Goal: Task Accomplishment & Management: Complete application form

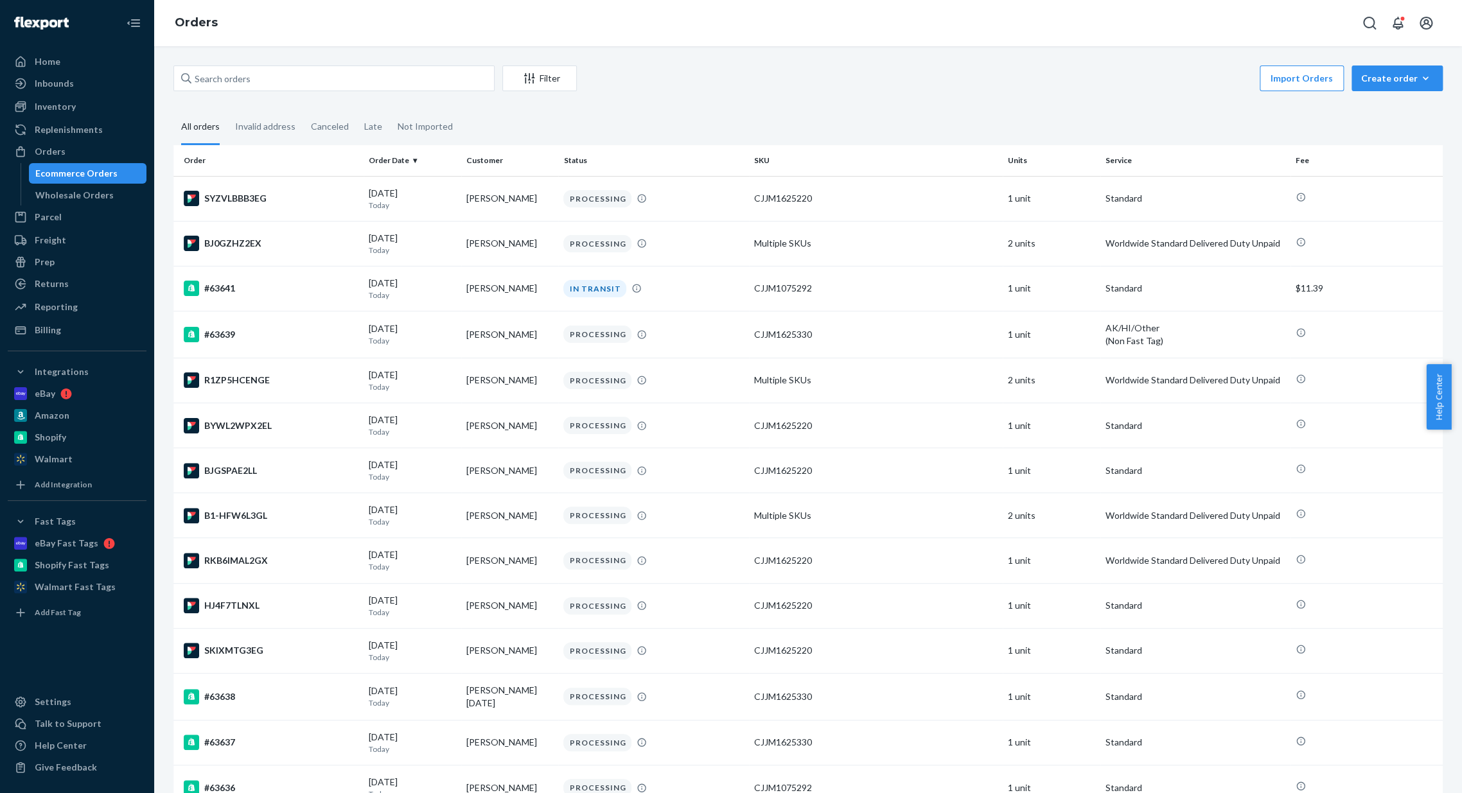
click at [1380, 57] on div "Filter Import Orders Create order Ecommerce order Removal order All orders Inva…" at bounding box center [808, 419] width 1308 height 747
click at [1394, 86] on button "Create order Ecommerce order Removal order" at bounding box center [1396, 79] width 91 height 26
click at [1405, 100] on button "Ecommerce order" at bounding box center [1415, 110] width 123 height 28
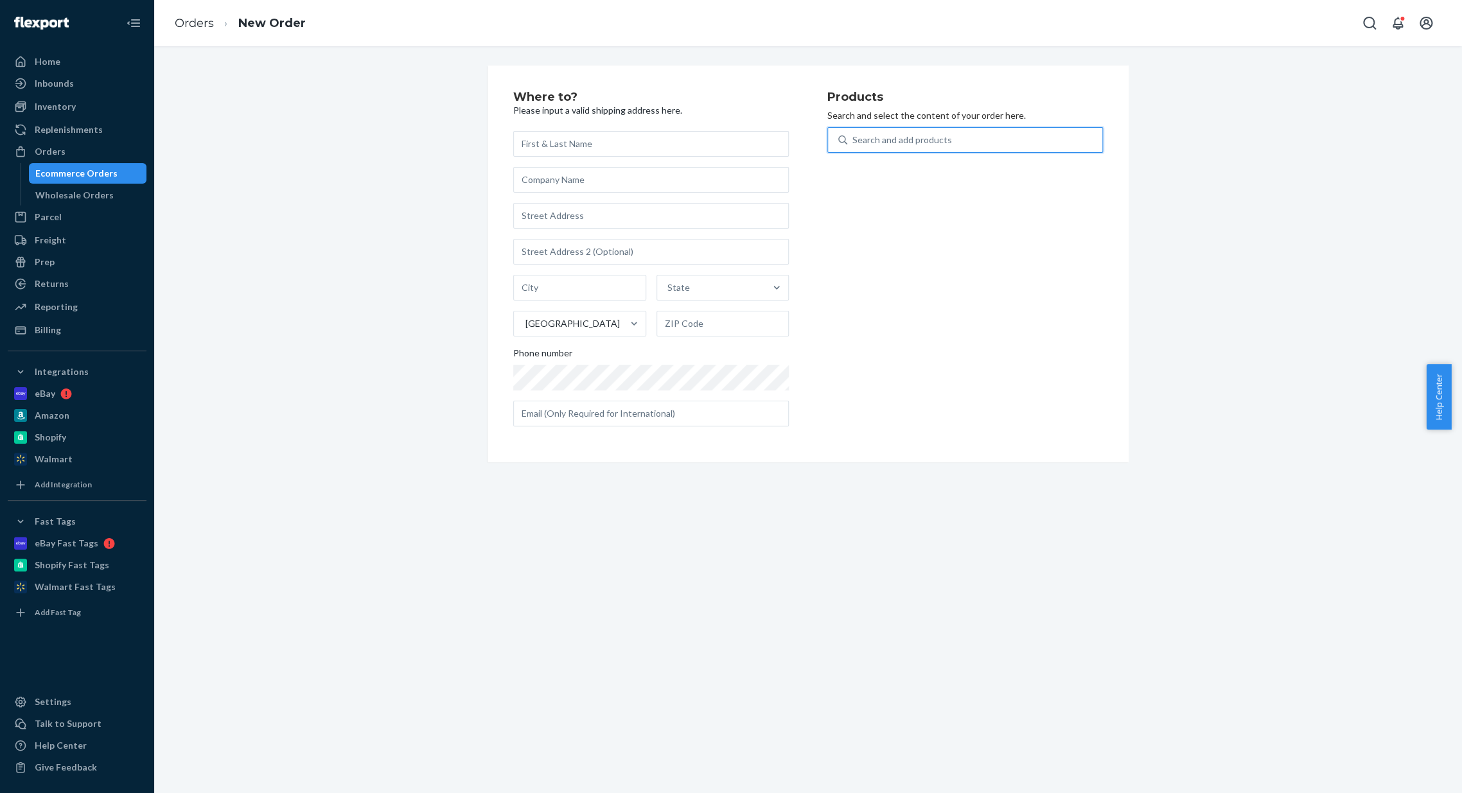
click at [852, 144] on div "Search and add products" at bounding box center [902, 140] width 100 height 13
click at [852, 144] on input "0 results available. Use Up and Down to choose options, press Enter to select t…" at bounding box center [852, 140] width 1 height 13
type input "armwr"
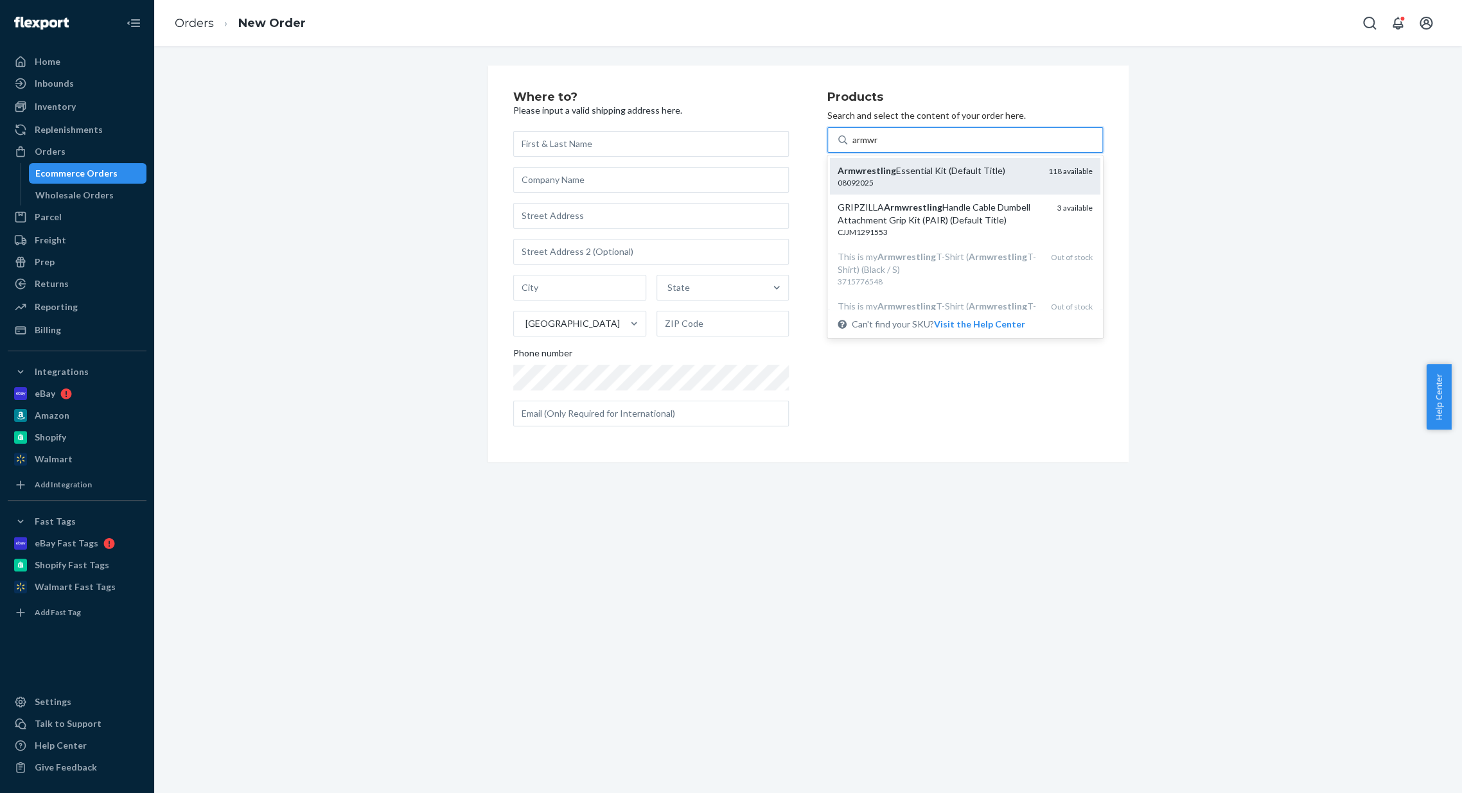
click at [984, 179] on div "08092025" at bounding box center [937, 182] width 200 height 11
click at [880, 146] on input "armwr" at bounding box center [866, 140] width 28 height 13
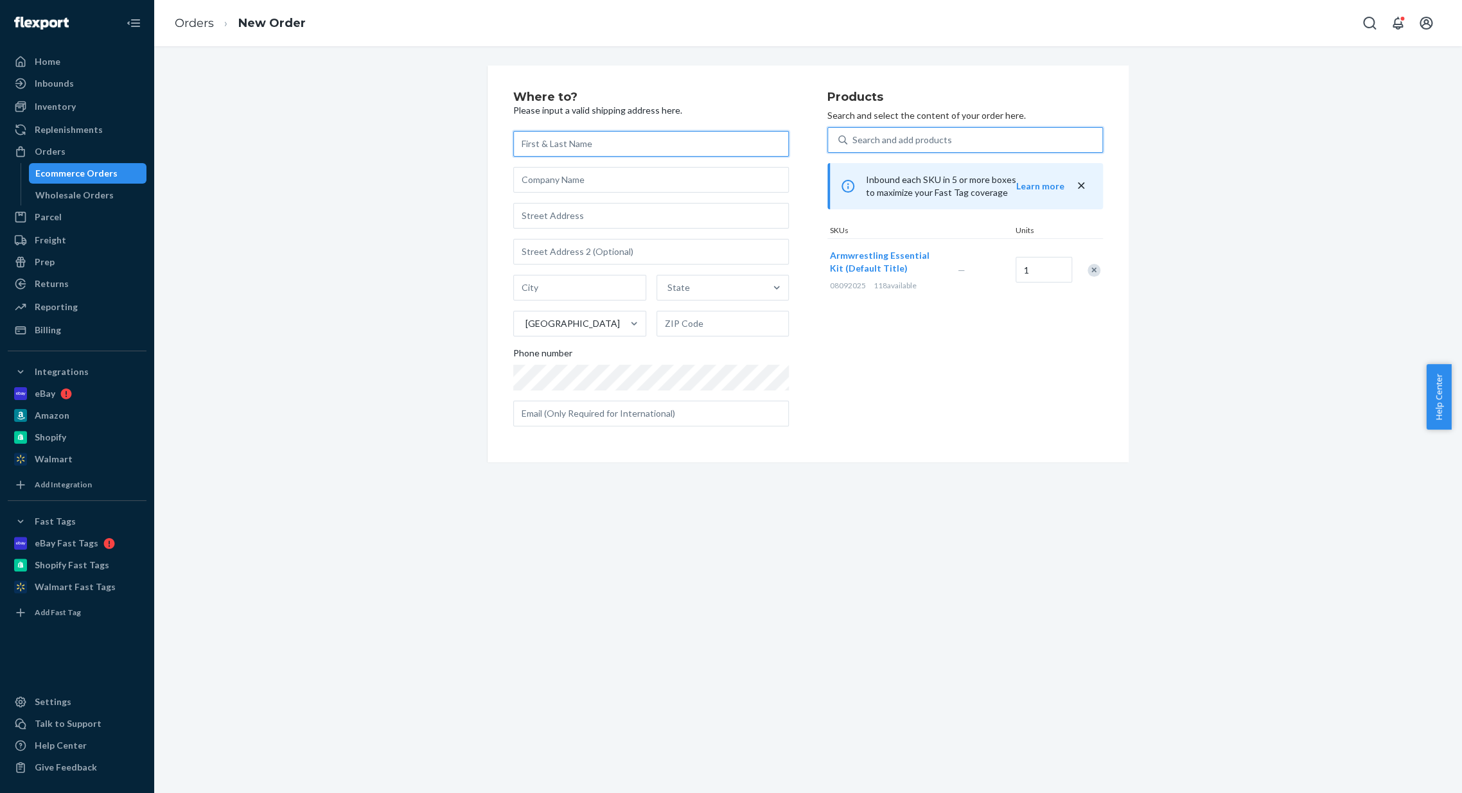
click at [573, 145] on input "text" at bounding box center [651, 144] width 276 height 26
click at [582, 214] on input "text" at bounding box center [651, 216] width 276 height 26
paste input "[STREET_ADDRESS]. 45840 España. 633501546 [EMAIL_ADDRESS][DOMAIN_NAME]"
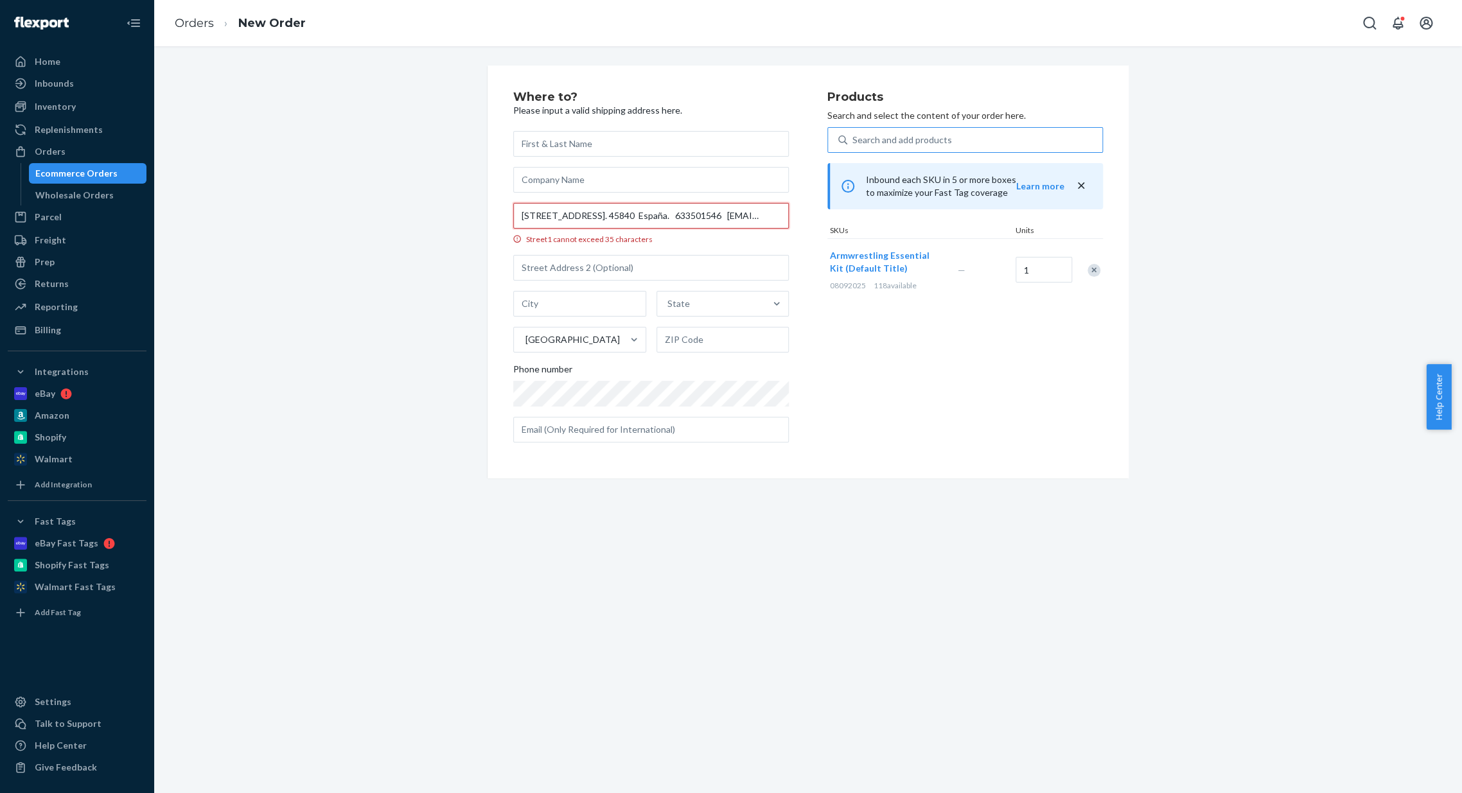
scroll to position [0, 195]
type input "[STREET_ADDRESS]. 45840 España. 633501546 [EMAIL_ADDRESS][DOMAIN_NAME]"
type input "La [GEOGRAPHIC_DATA]"
type input "45840"
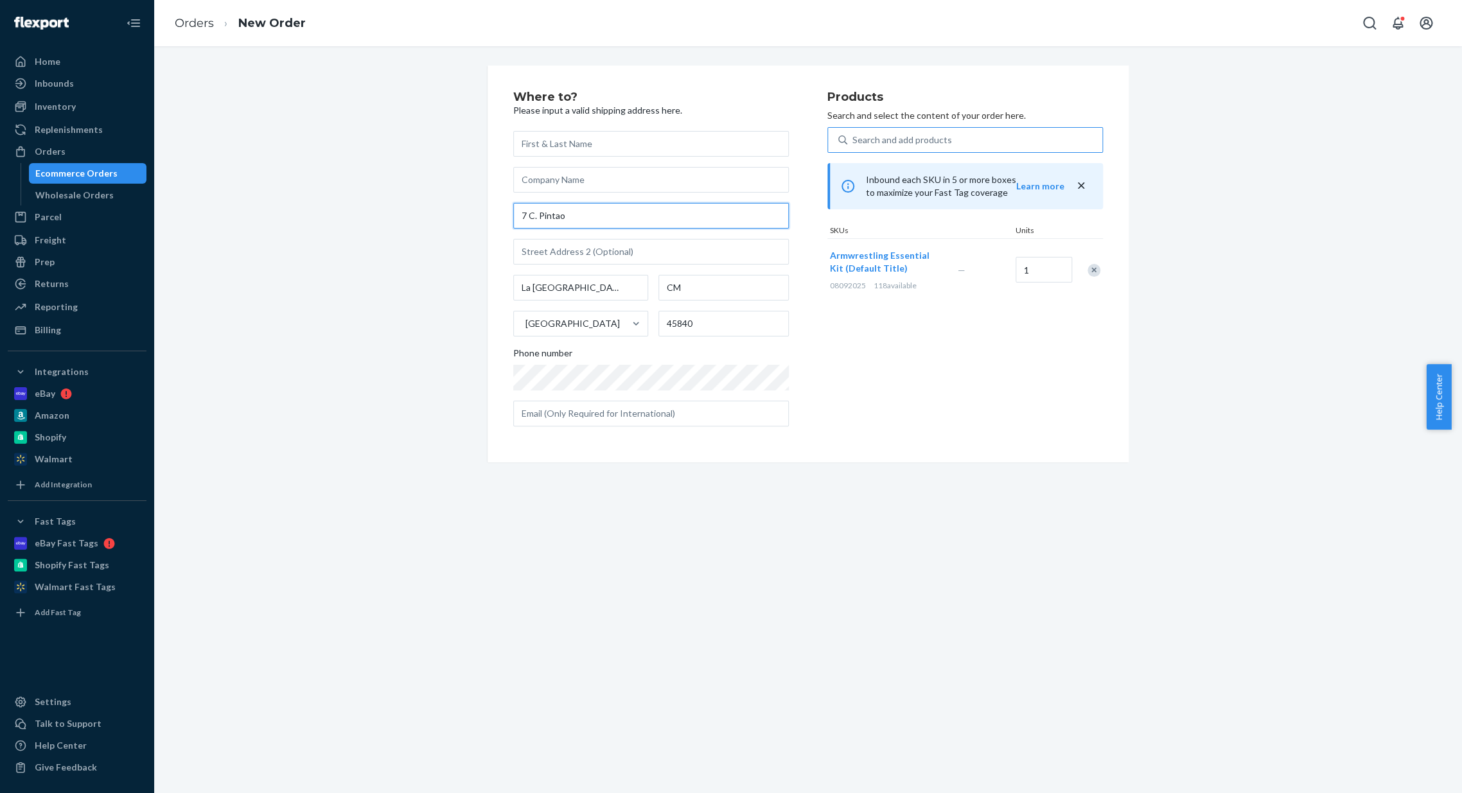
drag, startPoint x: 627, startPoint y: 218, endPoint x: 296, endPoint y: 231, distance: 331.0
click at [296, 231] on div "Where to? Please input a valid shipping address here. 7 C. Pintao [GEOGRAPHIC_D…" at bounding box center [808, 264] width 1288 height 397
paste input "[STREET_ADDRESS]. 45840 España. 633501546 [EMAIL_ADDRESS][DOMAIN_NAME]"
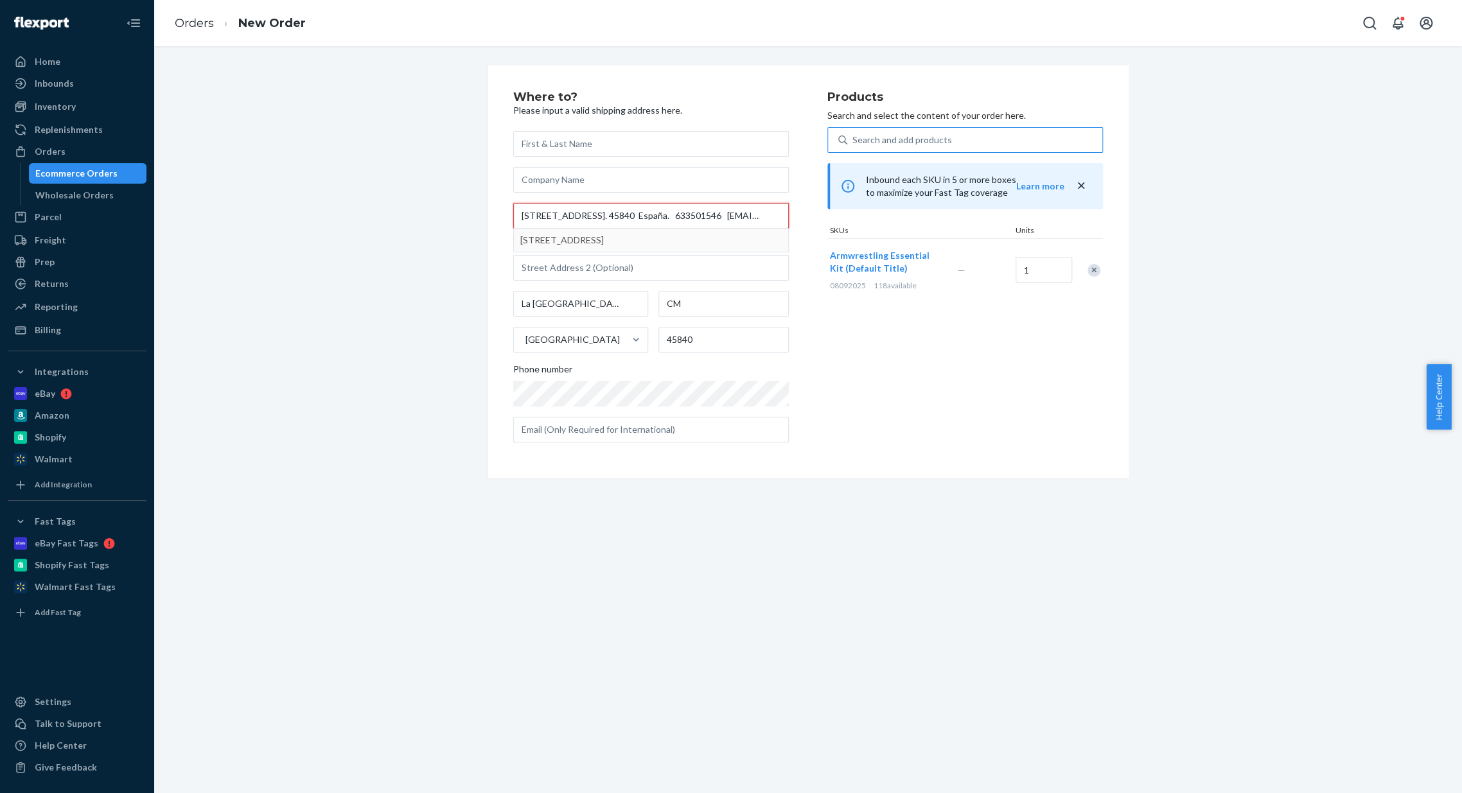
drag, startPoint x: 630, startPoint y: 215, endPoint x: 401, endPoint y: 220, distance: 228.7
click at [401, 220] on div "Where to? Please input a valid shipping address here. [STREET_ADDRESS]. 45840 E…" at bounding box center [808, 272] width 1288 height 413
click at [677, 214] on input "[STREET_ADDRESS]. 45840 España. 633501546 [EMAIL_ADDRESS][DOMAIN_NAME]" at bounding box center [651, 216] width 276 height 26
click at [699, 301] on input "CM" at bounding box center [723, 304] width 130 height 26
click at [640, 230] on label "[STREET_ADDRESS]. 45840 España. 633501546 [EMAIL_ADDRESS][DOMAIN_NAME] Street1 …" at bounding box center [651, 224] width 276 height 42
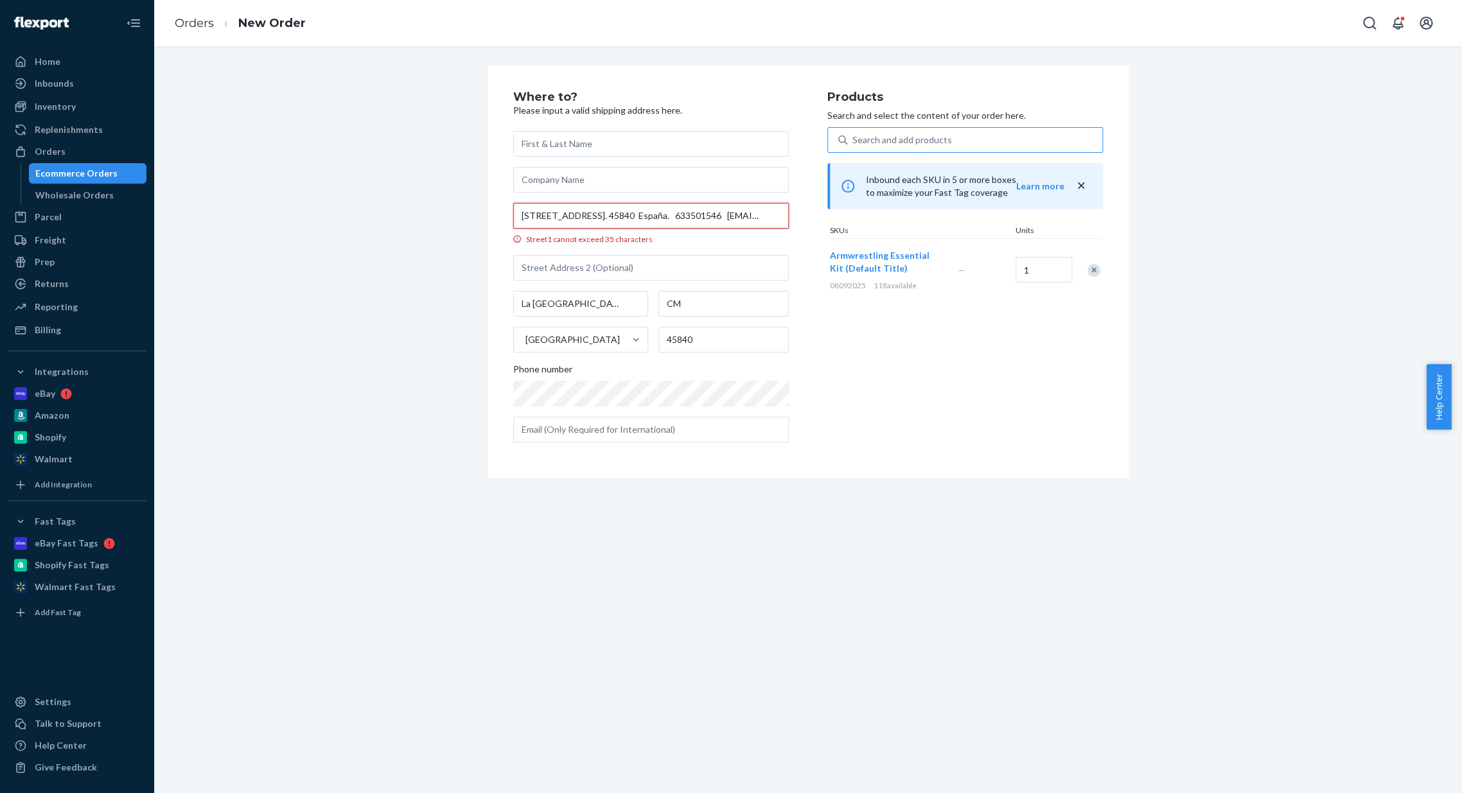
click at [640, 229] on input "[STREET_ADDRESS]. 45840 España. 633501546 [EMAIL_ADDRESS][DOMAIN_NAME]" at bounding box center [651, 216] width 276 height 26
click at [614, 222] on input "[STREET_ADDRESS]. 45840 España. 633501546 [EMAIL_ADDRESS][DOMAIN_NAME]" at bounding box center [651, 216] width 276 height 26
drag, startPoint x: 572, startPoint y: 215, endPoint x: 587, endPoint y: 204, distance: 18.9
click at [647, 218] on input "[STREET_ADDRESS]. 45840 España. 633501546 [EMAIL_ADDRESS][DOMAIN_NAME]" at bounding box center [651, 216] width 276 height 26
click at [566, 218] on input "[STREET_ADDRESS]. 45840 España. 633501546 [EMAIL_ADDRESS][DOMAIN_NAME]" at bounding box center [651, 216] width 276 height 26
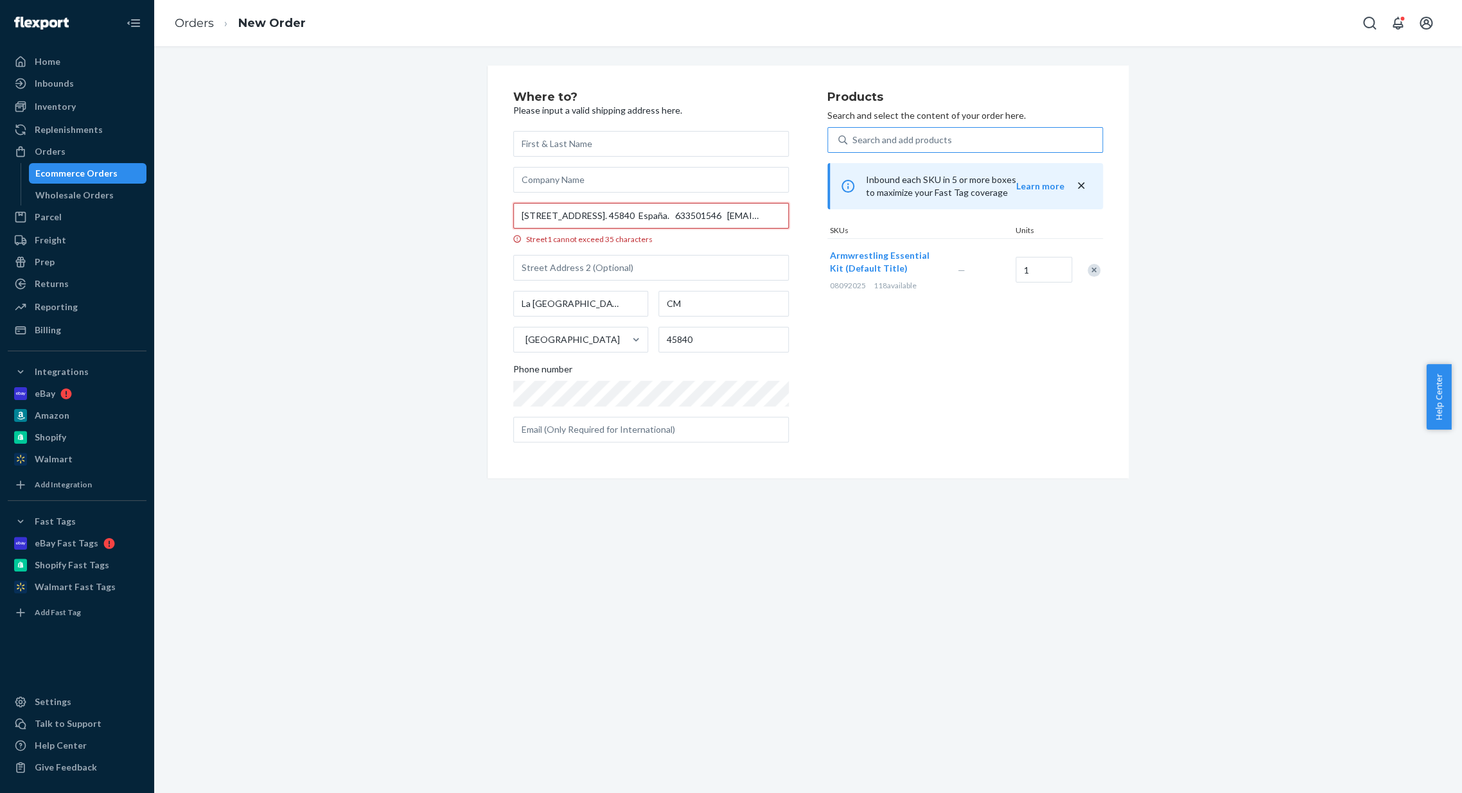
scroll to position [0, 195]
drag, startPoint x: 573, startPoint y: 215, endPoint x: 899, endPoint y: 207, distance: 325.7
click at [899, 207] on div "Where to? Please input a valid shipping address here. [STREET_ADDRESS]. 45840 E…" at bounding box center [808, 272] width 590 height 362
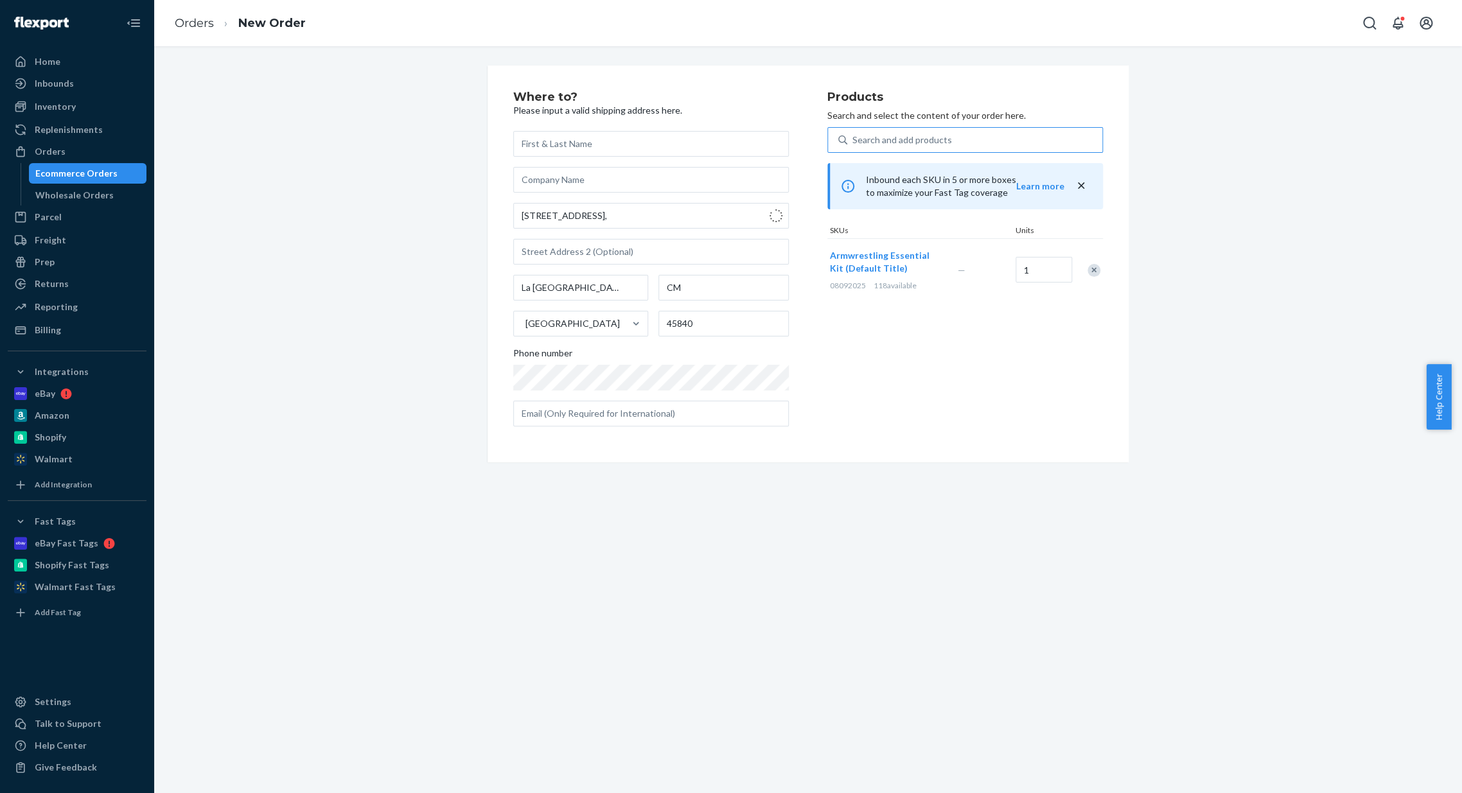
type input "7 Tr.ª Pintao"
click at [633, 273] on div "7 Tr.ª Pintao [GEOGRAPHIC_DATA] CM [GEOGRAPHIC_DATA] 45840 Phone number" at bounding box center [651, 278] width 276 height 295
click at [617, 289] on input "La [GEOGRAPHIC_DATA]" at bounding box center [580, 288] width 135 height 26
paste input ", [GEOGRAPHIC_DATA]. 45840 España. 633501546 [EMAIL_ADDRESS][DOMAIN_NAME]"
drag, startPoint x: 573, startPoint y: 279, endPoint x: 330, endPoint y: 292, distance: 243.7
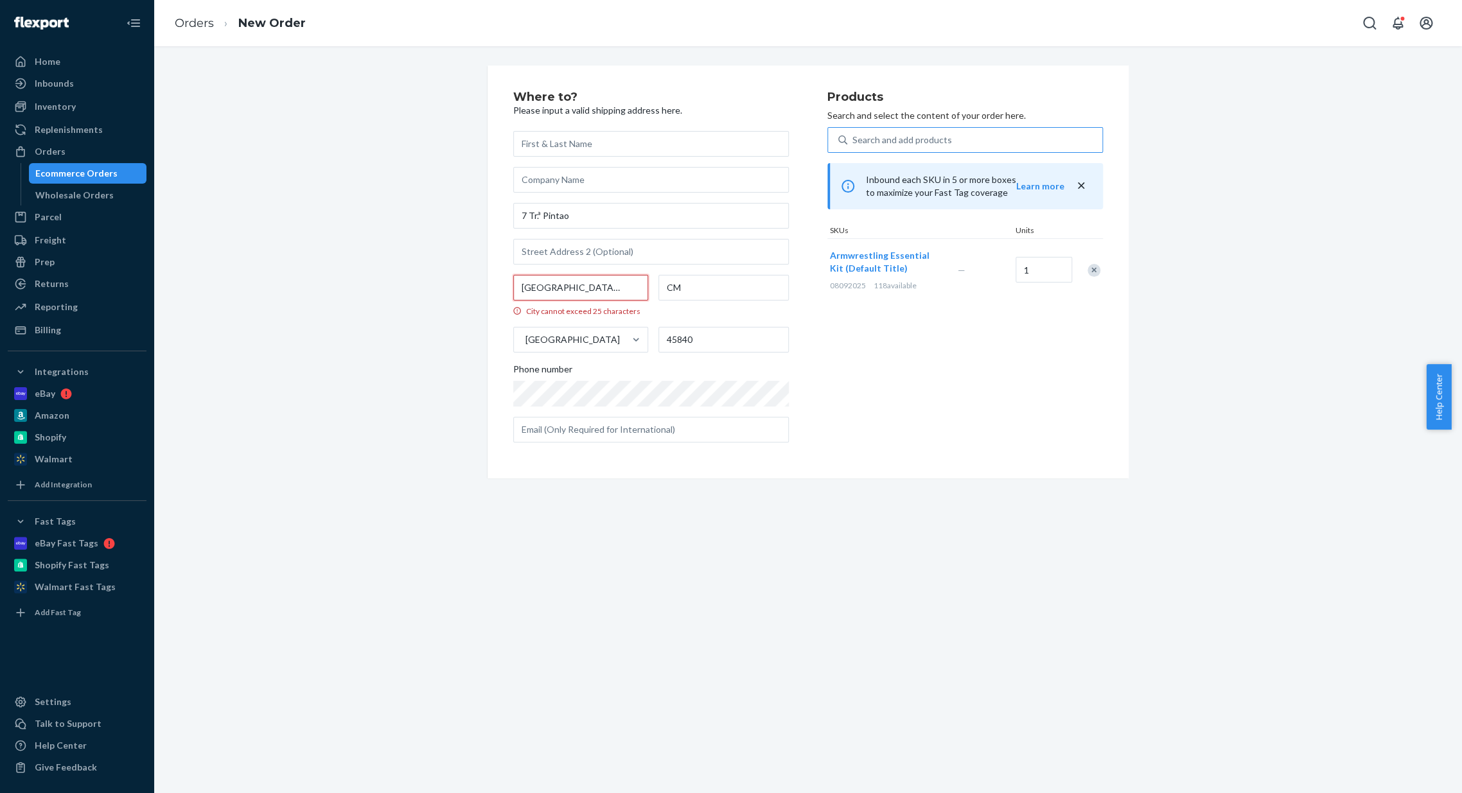
click at [326, 292] on div "Where to? Please input a valid shipping address here. 7 Tr.ª Pintao [GEOGRAPHIC…" at bounding box center [808, 272] width 1288 height 413
click at [531, 291] on input "[GEOGRAPHIC_DATA], [GEOGRAPHIC_DATA]. 45840 España. 633501546 [EMAIL_ADDRESS][D…" at bounding box center [580, 288] width 135 height 26
type input "[GEOGRAPHIC_DATA], [GEOGRAPHIC_DATA]. 45840 España. 633501546 [EMAIL_ADDRESS][D…"
click at [714, 284] on input "CM" at bounding box center [723, 288] width 130 height 26
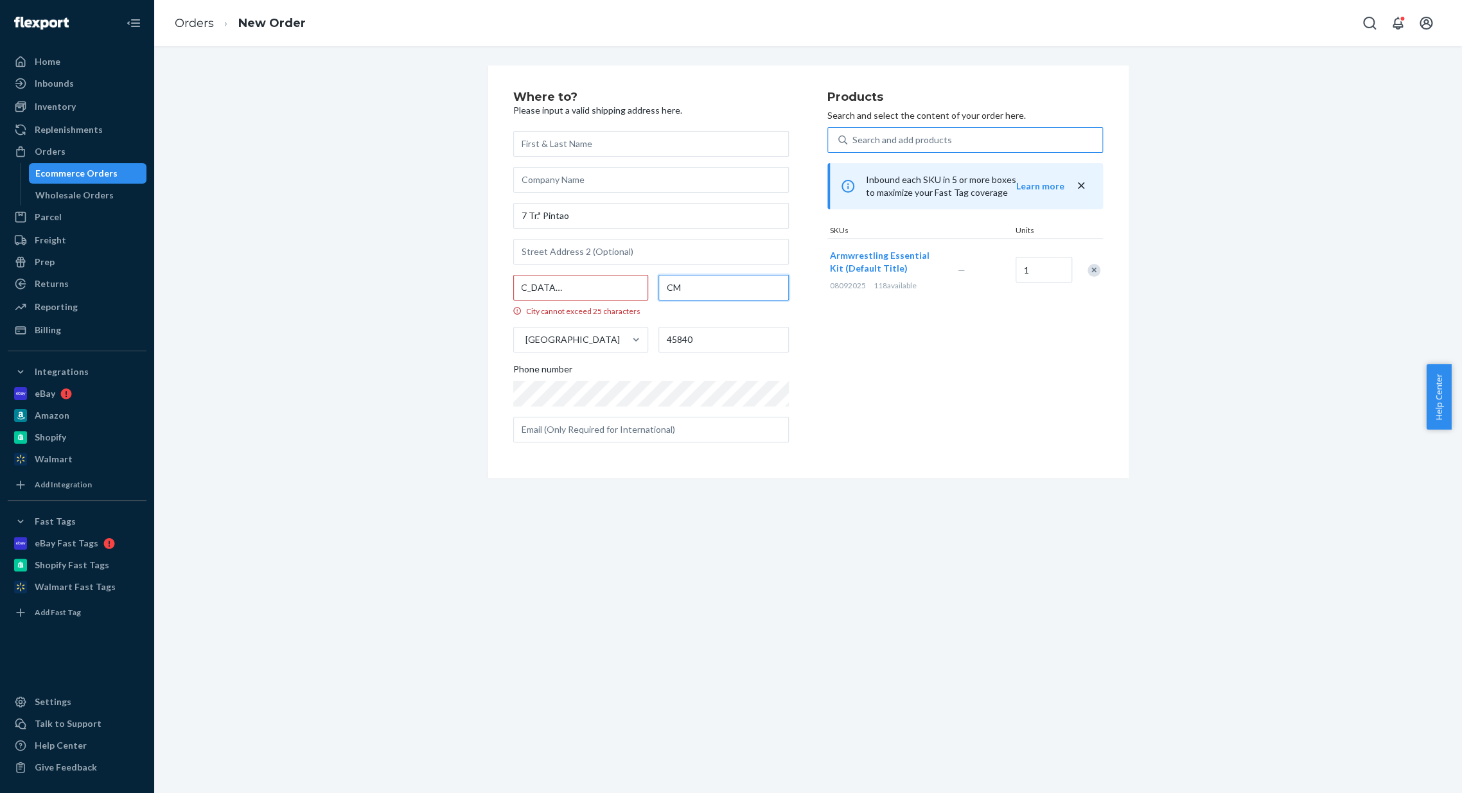
scroll to position [0, 0]
drag, startPoint x: 701, startPoint y: 294, endPoint x: 560, endPoint y: 293, distance: 141.3
click at [560, 293] on div "[GEOGRAPHIC_DATA], [GEOGRAPHIC_DATA]. 45840 España. 633501546 [EMAIL_ADDRESS][D…" at bounding box center [651, 314] width 276 height 78
type input "[GEOGRAPHIC_DATA]"
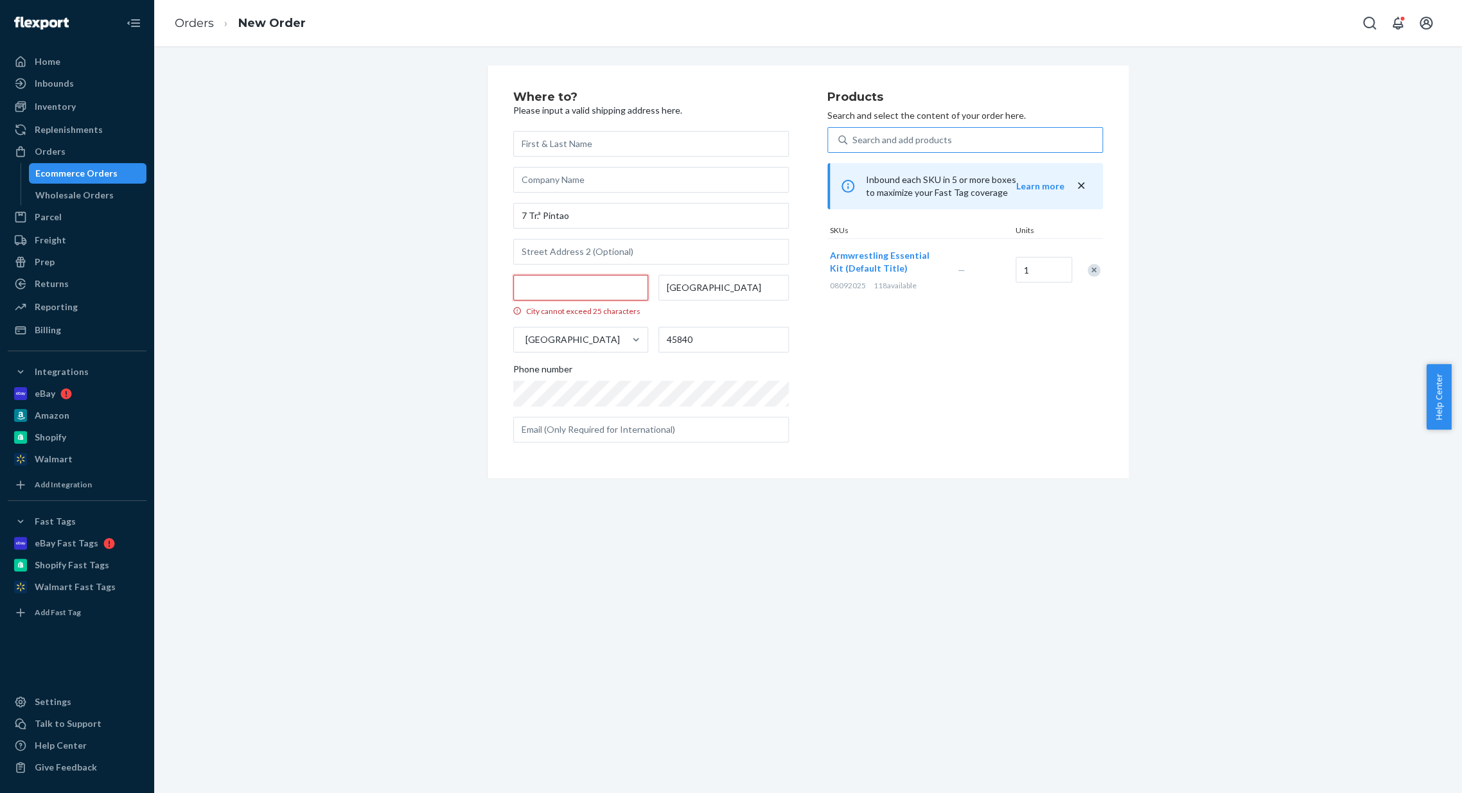
drag, startPoint x: 560, startPoint y: 293, endPoint x: 820, endPoint y: 290, distance: 260.1
click at [820, 290] on div "Where to? Please input a valid shipping address here. 7 Tr.ª Pintao [GEOGRAPHIC…" at bounding box center [670, 272] width 314 height 362
click at [527, 291] on input "[GEOGRAPHIC_DATA], [GEOGRAPHIC_DATA]. 45840 España. 633501546 [EMAIL_ADDRESS][D…" at bounding box center [580, 288] width 135 height 26
click at [529, 294] on input "[GEOGRAPHIC_DATA], [GEOGRAPHIC_DATA]. 45840 España. 633501546 [EMAIL_ADDRESS][D…" at bounding box center [580, 288] width 135 height 26
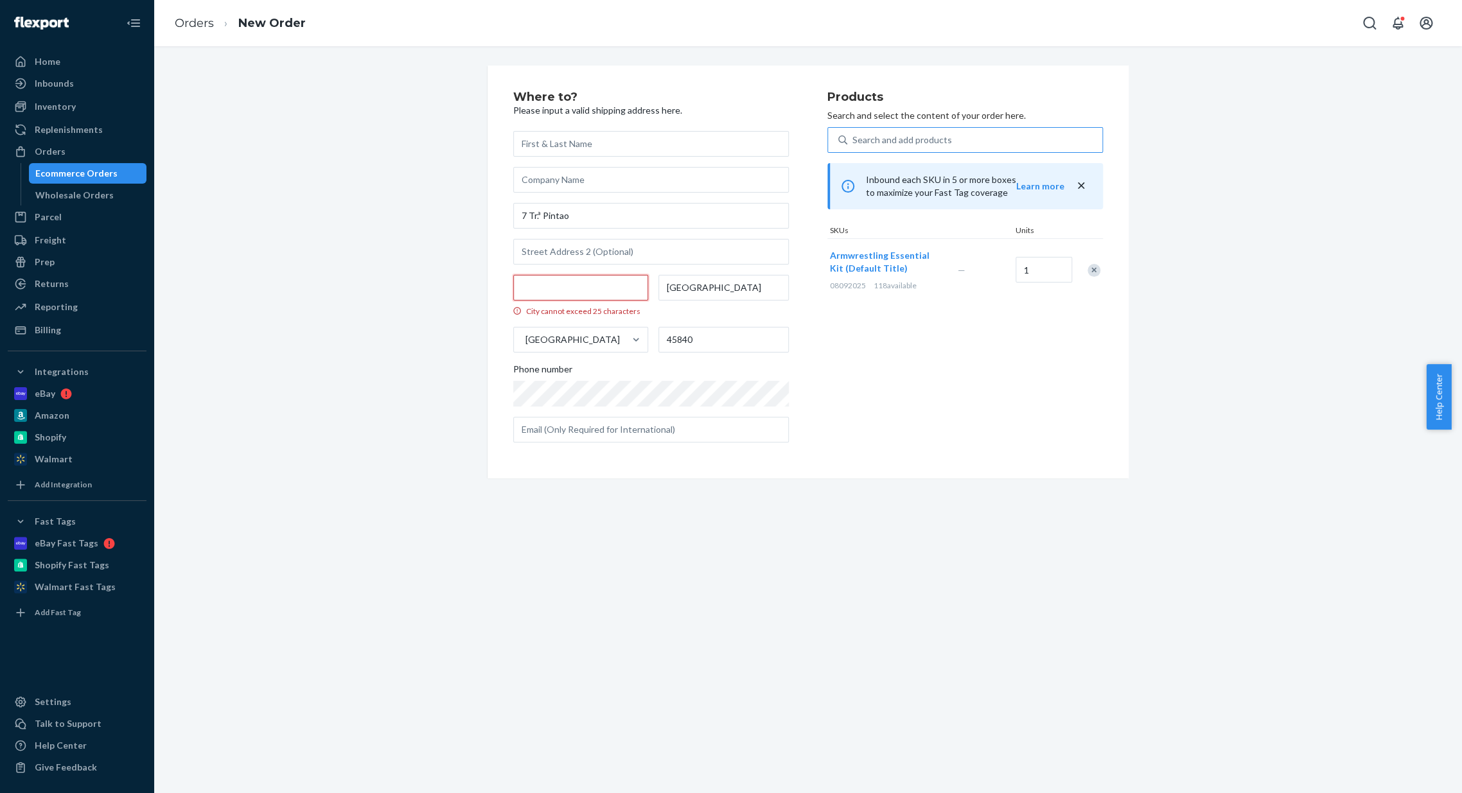
scroll to position [0, 0]
drag, startPoint x: 543, startPoint y: 292, endPoint x: 453, endPoint y: 279, distance: 90.7
click at [453, 279] on div "Where to? Please input a valid shipping address here. 7 Tr.ª Pintao [GEOGRAPHIC…" at bounding box center [808, 272] width 1288 height 413
click at [561, 293] on input "[GEOGRAPHIC_DATA], [GEOGRAPHIC_DATA]. 45840 España. 633501546 [EMAIL_ADDRESS][D…" at bounding box center [580, 288] width 135 height 26
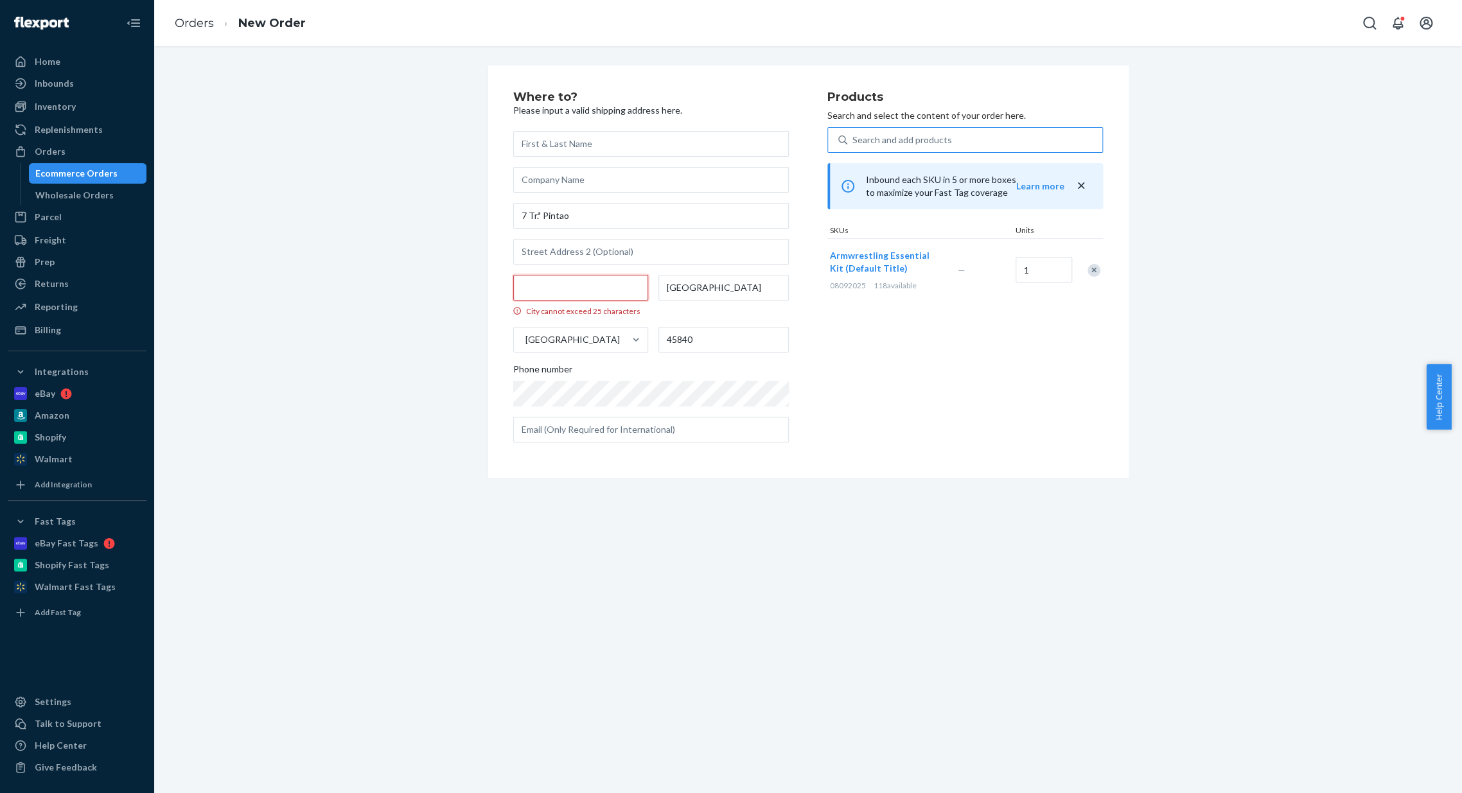
click at [563, 283] on input "[GEOGRAPHIC_DATA], [GEOGRAPHIC_DATA]. 45840 España. 633501546 [EMAIL_ADDRESS][D…" at bounding box center [580, 288] width 135 height 26
type input "[GEOGRAPHIC_DATA], [GEOGRAPHIC_DATA]. España. 633501546 [EMAIL_ADDRESS][DOMAIN_…"
click at [702, 328] on input "45840" at bounding box center [723, 340] width 130 height 26
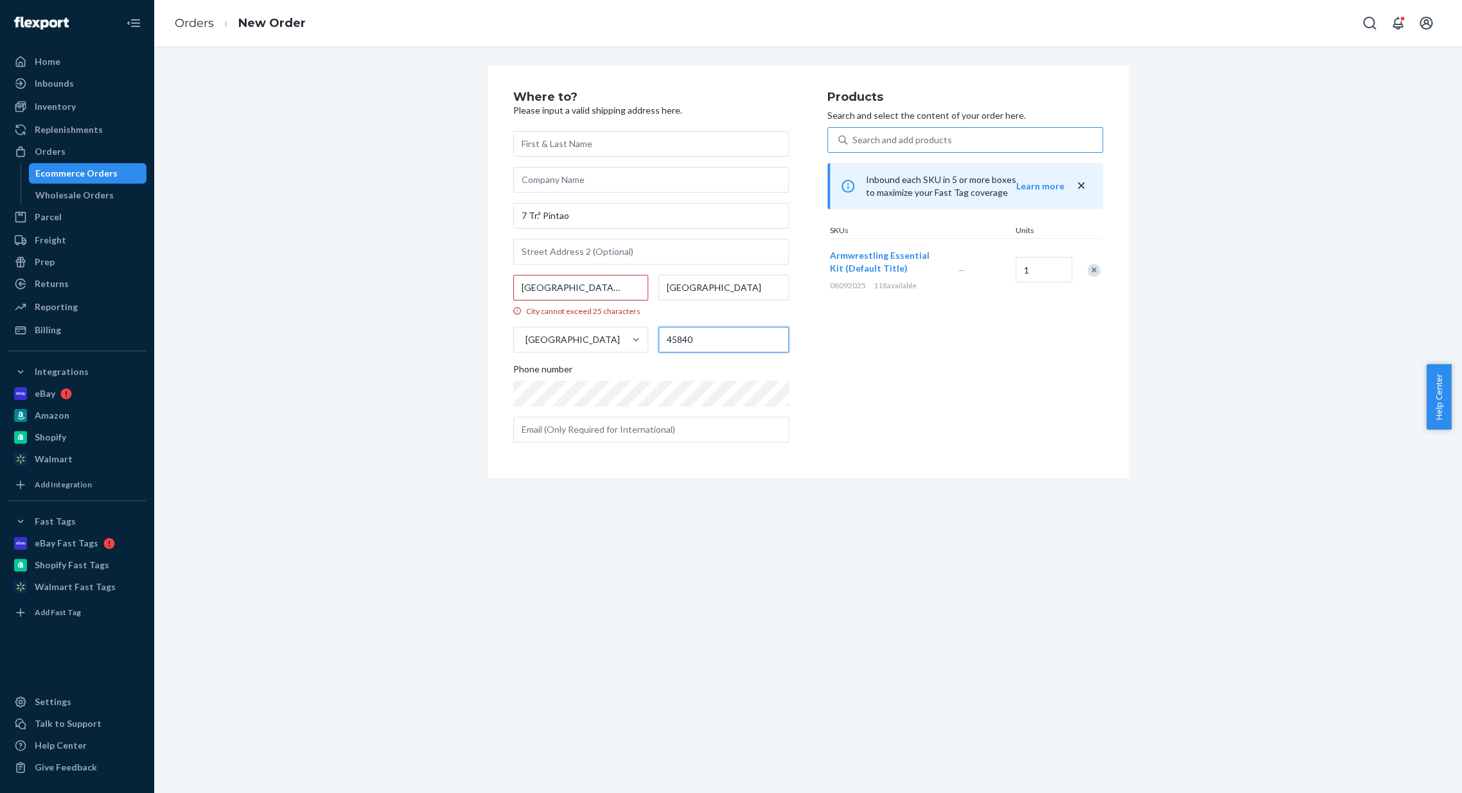
paste input "text"
type input "45840"
drag, startPoint x: 553, startPoint y: 289, endPoint x: 838, endPoint y: 291, distance: 285.1
click at [838, 291] on div "Where to? Please input a valid shipping address here. 7 Tr.ª Pintao [GEOGRAPHIC…" at bounding box center [808, 272] width 590 height 362
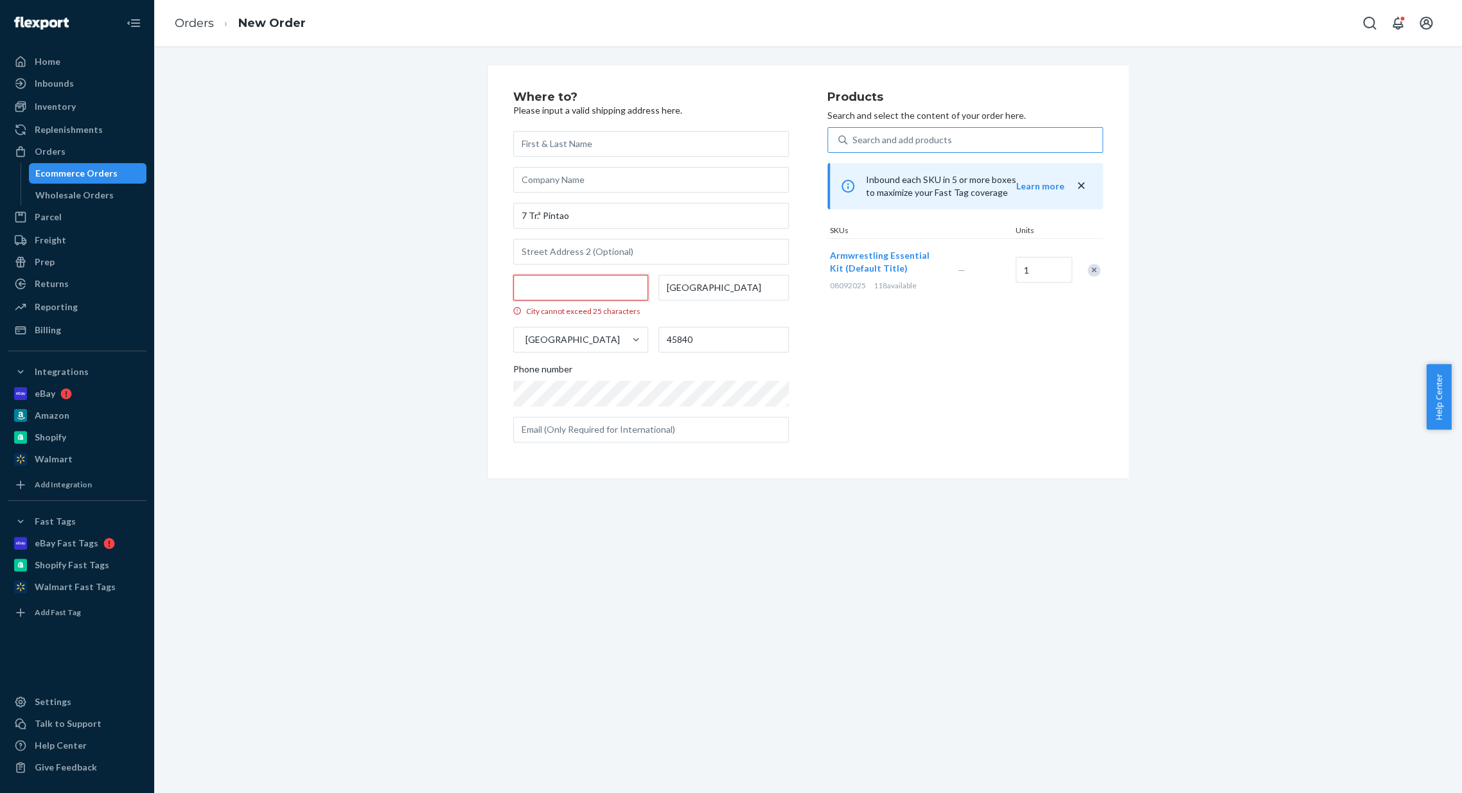
click at [565, 284] on input "[GEOGRAPHIC_DATA], [GEOGRAPHIC_DATA]. España. 633501546 [EMAIL_ADDRESS][DOMAIN_…" at bounding box center [580, 288] width 135 height 26
drag, startPoint x: 509, startPoint y: 296, endPoint x: 554, endPoint y: 293, distance: 44.4
click at [555, 295] on input "[GEOGRAPHIC_DATA], [GEOGRAPHIC_DATA]. España. 633501546 [EMAIL_ADDRESS][DOMAIN_…" at bounding box center [580, 288] width 135 height 26
click at [552, 291] on input "[GEOGRAPHIC_DATA], [GEOGRAPHIC_DATA]. España. 633501546 [EMAIL_ADDRESS][DOMAIN_…" at bounding box center [580, 288] width 135 height 26
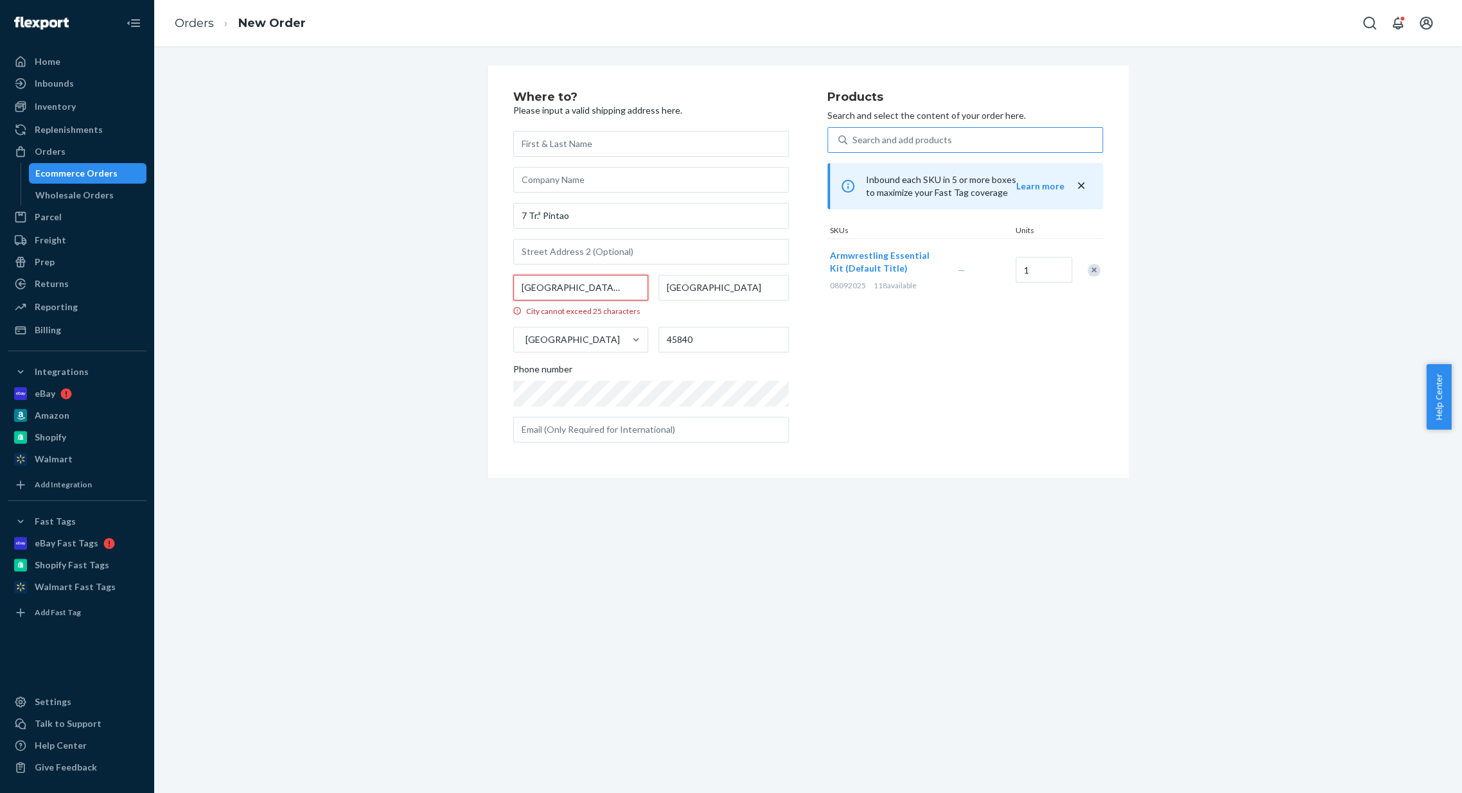
drag, startPoint x: 567, startPoint y: 292, endPoint x: 488, endPoint y: 292, distance: 79.0
click at [488, 292] on div "Where to? Please input a valid shipping address here. 7 Tr.ª Pintao [GEOGRAPHIC…" at bounding box center [807, 272] width 641 height 413
click at [581, 249] on input "text" at bounding box center [651, 252] width 276 height 26
paste input "45840"
paste input "[GEOGRAPHIC_DATA], [GEOGRAPHIC_DATA]. 45840 España. 633501546 [EMAIL_ADDRESS][D…"
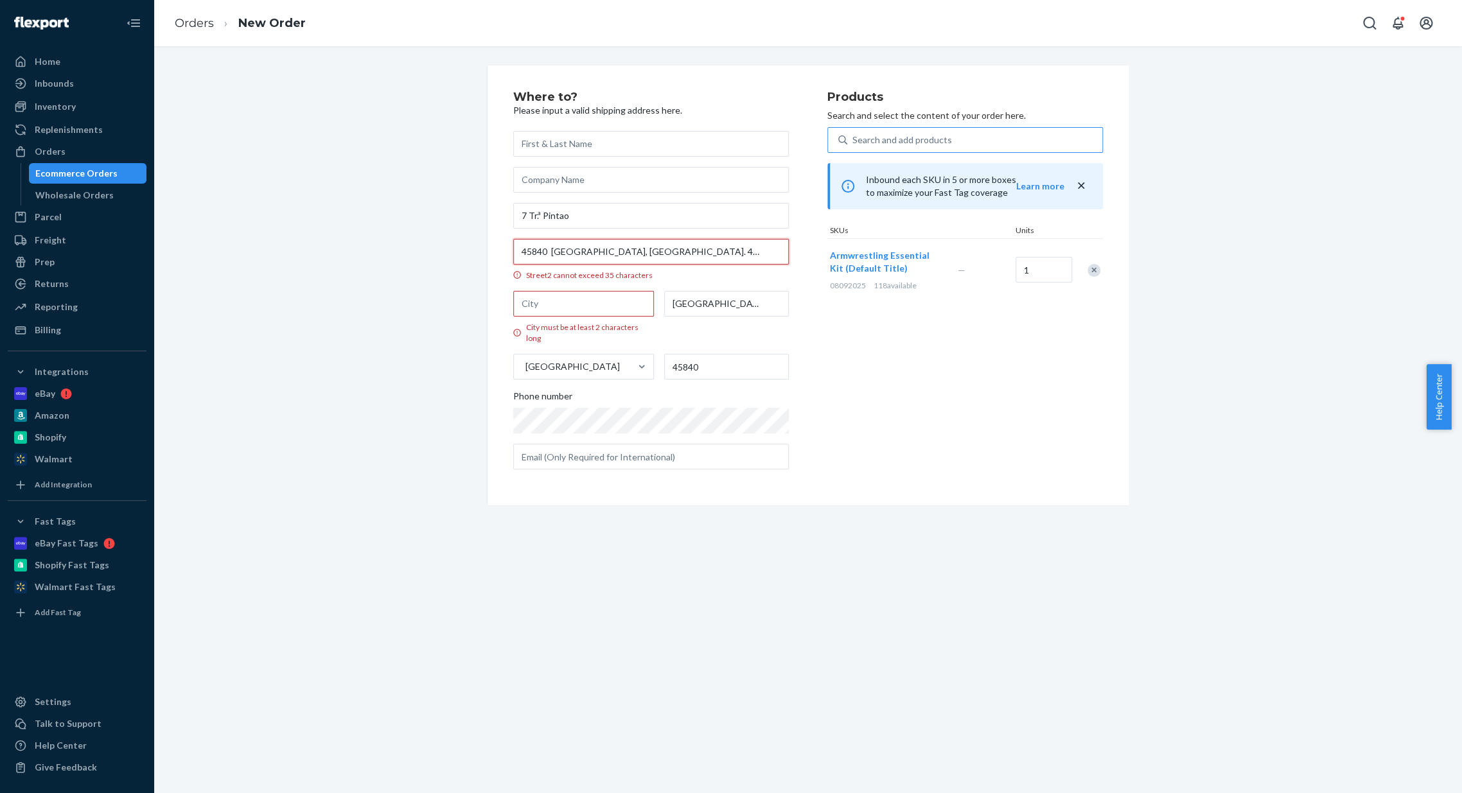
drag, startPoint x: 584, startPoint y: 249, endPoint x: 443, endPoint y: 249, distance: 140.6
click at [443, 249] on div "Where to? Please input a valid shipping address here. 7 Tr.ª Pintao 45840 [GEOG…" at bounding box center [808, 286] width 1288 height 440
click at [653, 251] on input "45840 [GEOGRAPHIC_DATA], [GEOGRAPHIC_DATA]. 45840 España. 633501546 [EMAIL_ADDR…" at bounding box center [651, 252] width 276 height 26
drag, startPoint x: 647, startPoint y: 250, endPoint x: 769, endPoint y: 237, distance: 122.8
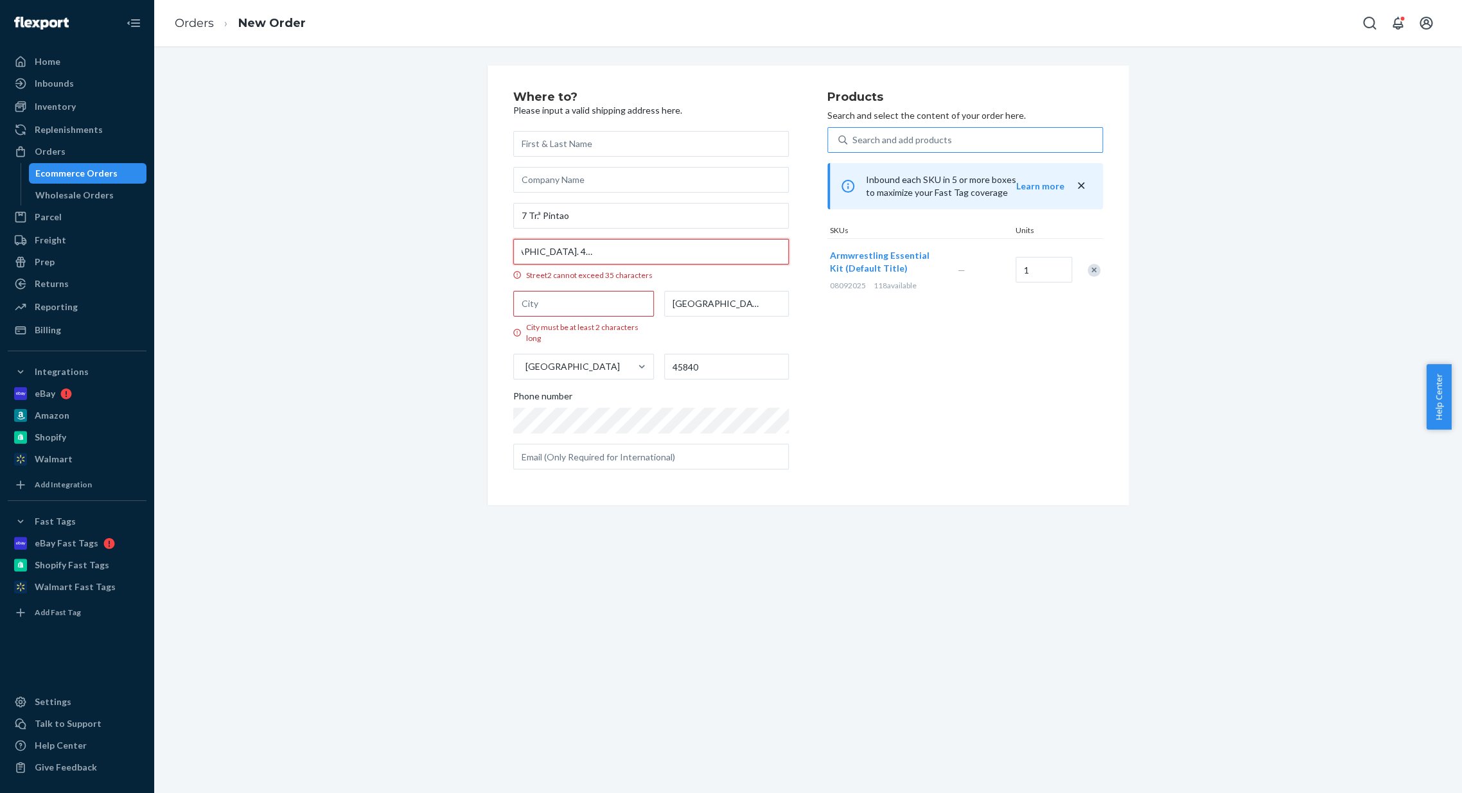
click at [765, 238] on div "7 Tr.ª Pintao 45840 [GEOGRAPHIC_DATA], [GEOGRAPHIC_DATA]. 45840 España. 6335015…" at bounding box center [651, 300] width 276 height 338
type input "45840 [GEOGRAPHIC_DATA], [GEOGRAPHIC_DATA]. 45840 España. 633501546 [EMAIL_ADDR…"
click at [643, 461] on input "text" at bounding box center [651, 457] width 276 height 26
paste input "[GEOGRAPHIC_DATA], [GEOGRAPHIC_DATA]. 45840 España. 633501546 [EMAIL_ADDRESS][D…"
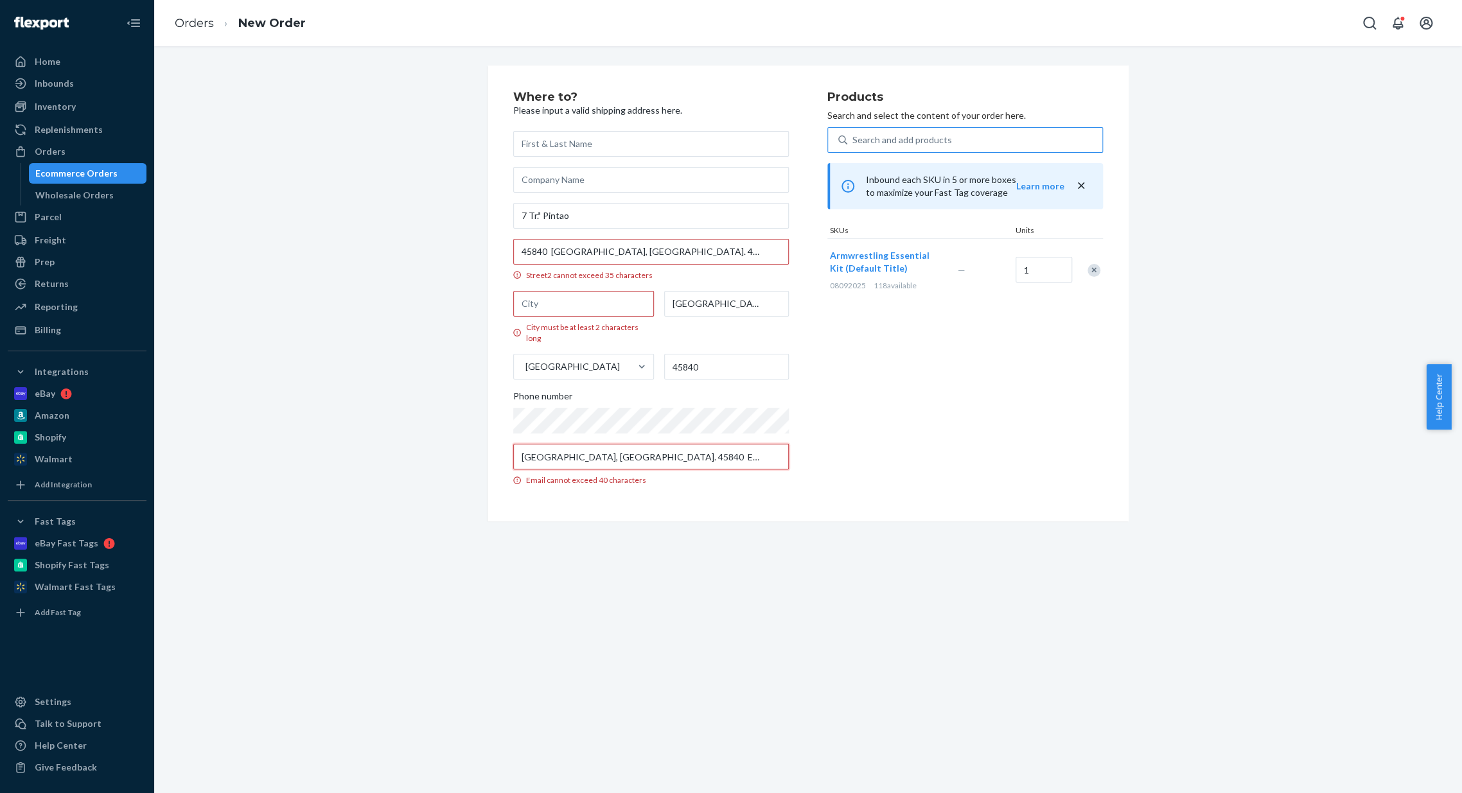
scroll to position [0, 137]
click at [659, 462] on input "[GEOGRAPHIC_DATA], [GEOGRAPHIC_DATA]. 45840 España. 633501546 [EMAIL_ADDRESS][D…" at bounding box center [651, 457] width 276 height 26
click at [622, 459] on input "[GEOGRAPHIC_DATA], [GEOGRAPHIC_DATA]. 45840 España. 633501546 [EMAIL_ADDRESS][D…" at bounding box center [651, 457] width 276 height 26
click at [594, 460] on input "[GEOGRAPHIC_DATA], [GEOGRAPHIC_DATA]. 45840 España. 633501546 [EMAIL_ADDRESS][D…" at bounding box center [651, 457] width 276 height 26
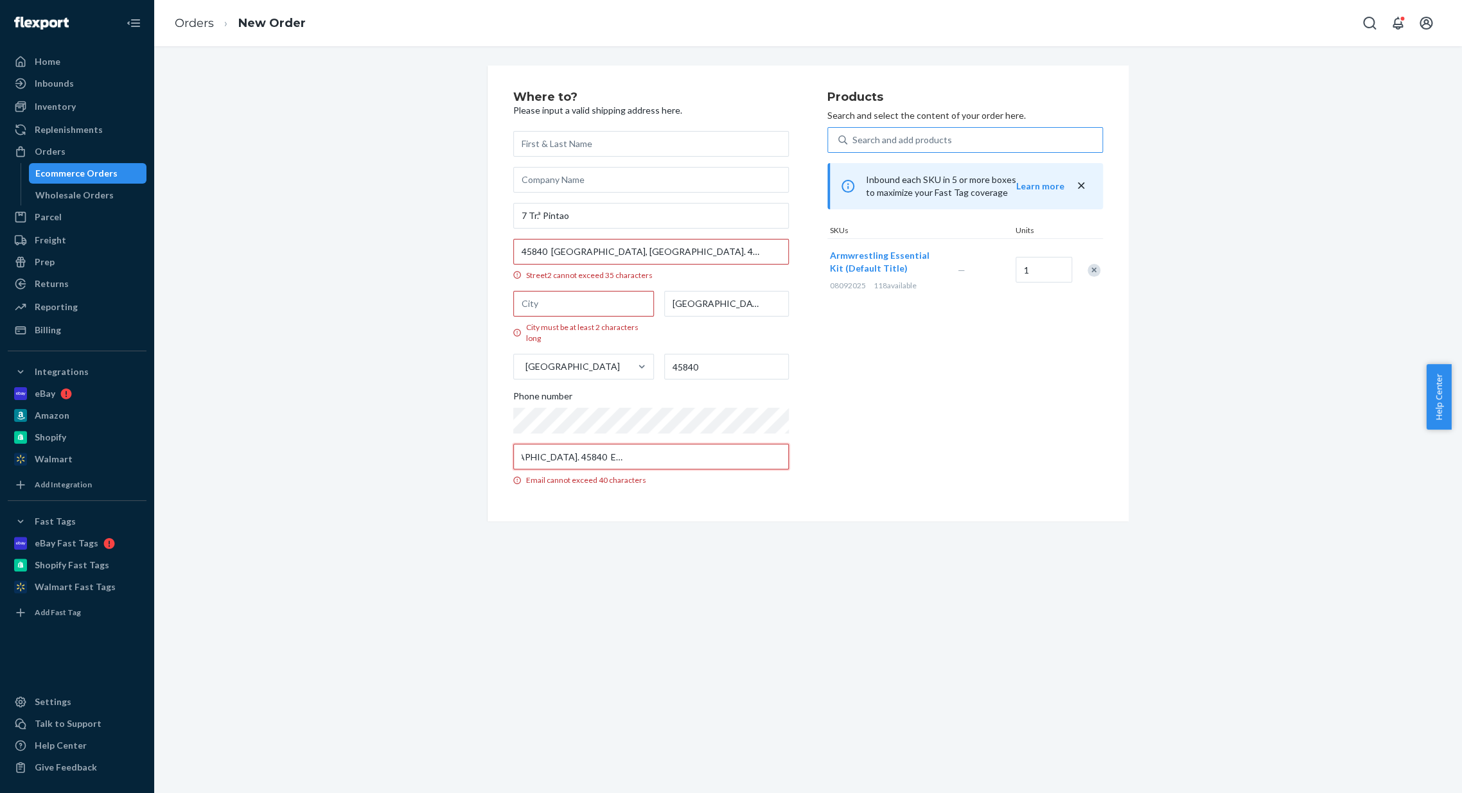
click at [594, 460] on input "[GEOGRAPHIC_DATA], [GEOGRAPHIC_DATA]. 45840 España. 633501546 [EMAIL_ADDRESS][D…" at bounding box center [651, 457] width 276 height 26
click at [586, 461] on input "[GEOGRAPHIC_DATA], [GEOGRAPHIC_DATA]. 45840 [GEOGRAPHIC_DATA]. [EMAIL_ADDRESS][…" at bounding box center [651, 457] width 276 height 26
click at [591, 457] on input "[GEOGRAPHIC_DATA], [GEOGRAPHIC_DATA]. 45840 [GEOGRAPHIC_DATA]. [EMAIL_ADDRESS][…" at bounding box center [651, 457] width 276 height 26
drag, startPoint x: 710, startPoint y: 457, endPoint x: 101, endPoint y: 451, distance: 609.5
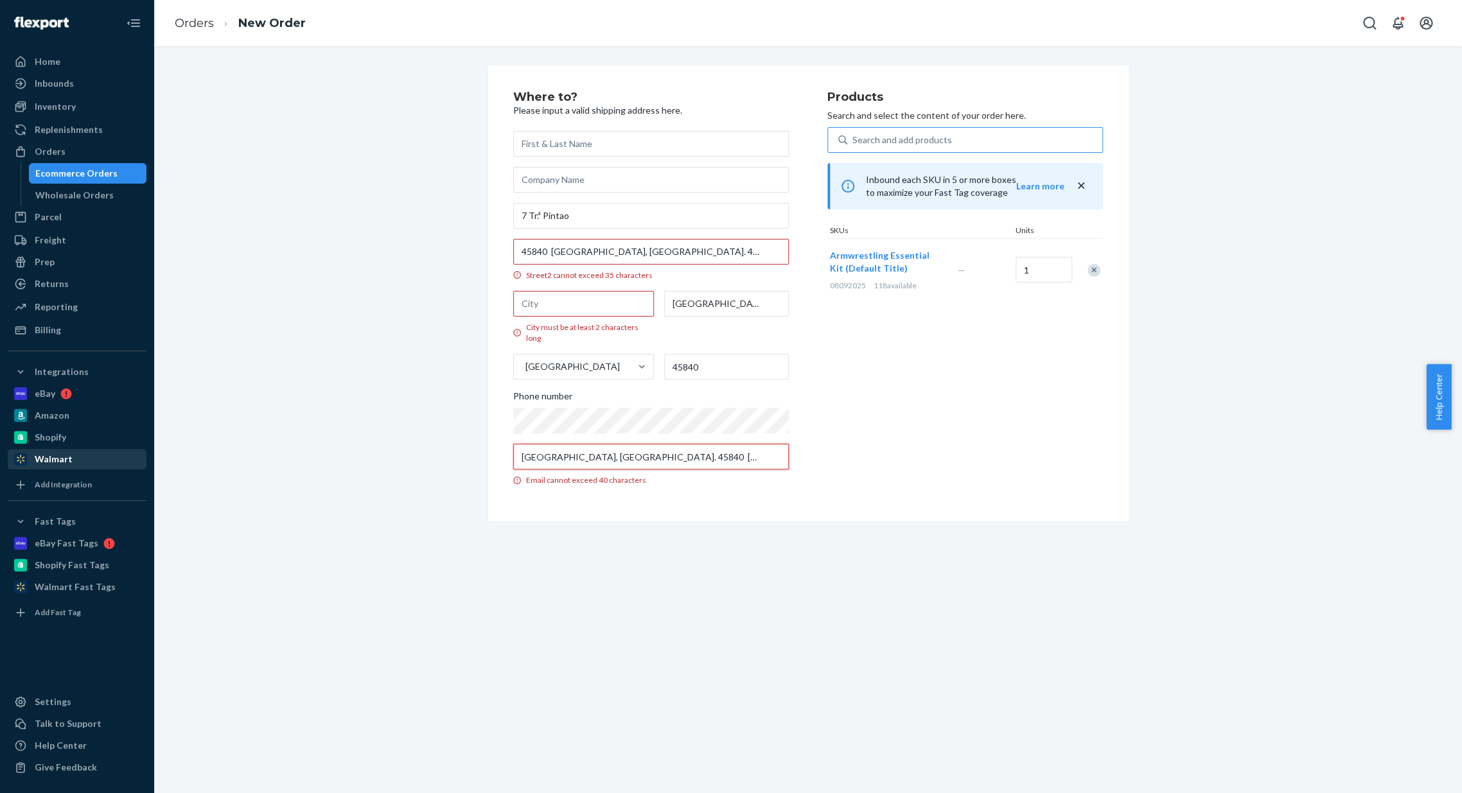
click at [102, 451] on div "Home Inbounds Shipping Plans Problems Inventory Products Replenishments Orders …" at bounding box center [731, 396] width 1462 height 793
type input "[EMAIL_ADDRESS][DOMAIN_NAME]"
click at [447, 558] on div "Where to? Please input a valid shipping address here. 7 Tr.ª Pintao 45840 [GEOG…" at bounding box center [808, 419] width 1308 height 747
click at [563, 305] on input "City must be at least 2 characters long" at bounding box center [583, 304] width 141 height 26
drag, startPoint x: 547, startPoint y: 250, endPoint x: 640, endPoint y: 245, distance: 93.9
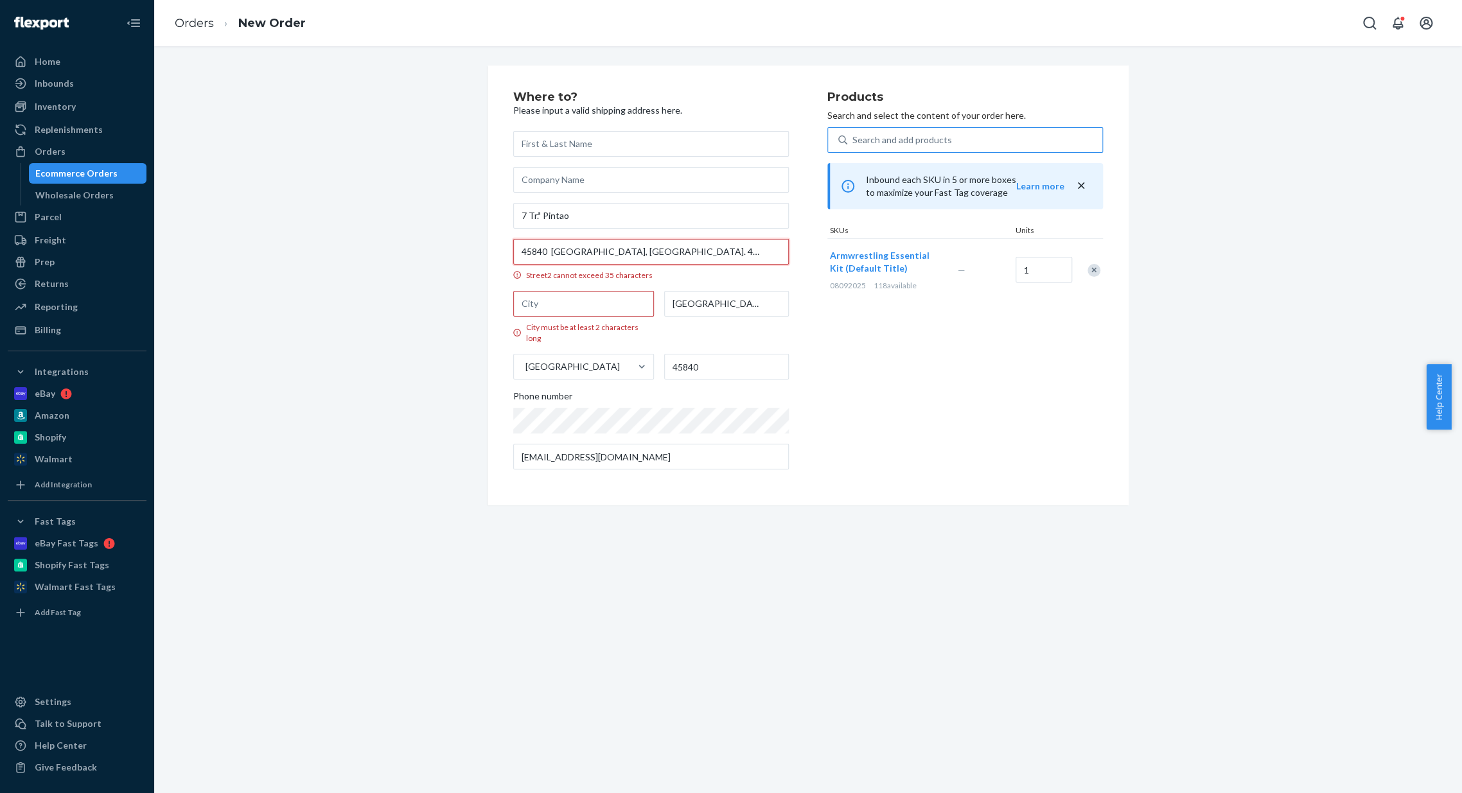
click at [640, 245] on input "45840 [GEOGRAPHIC_DATA], [GEOGRAPHIC_DATA]. 45840 España. 633501546 [EMAIL_ADDR…" at bounding box center [651, 252] width 276 height 26
click at [546, 297] on input "City must be at least 2 characters long" at bounding box center [583, 304] width 141 height 26
paste input "La [GEOGRAPHIC_DATA]"
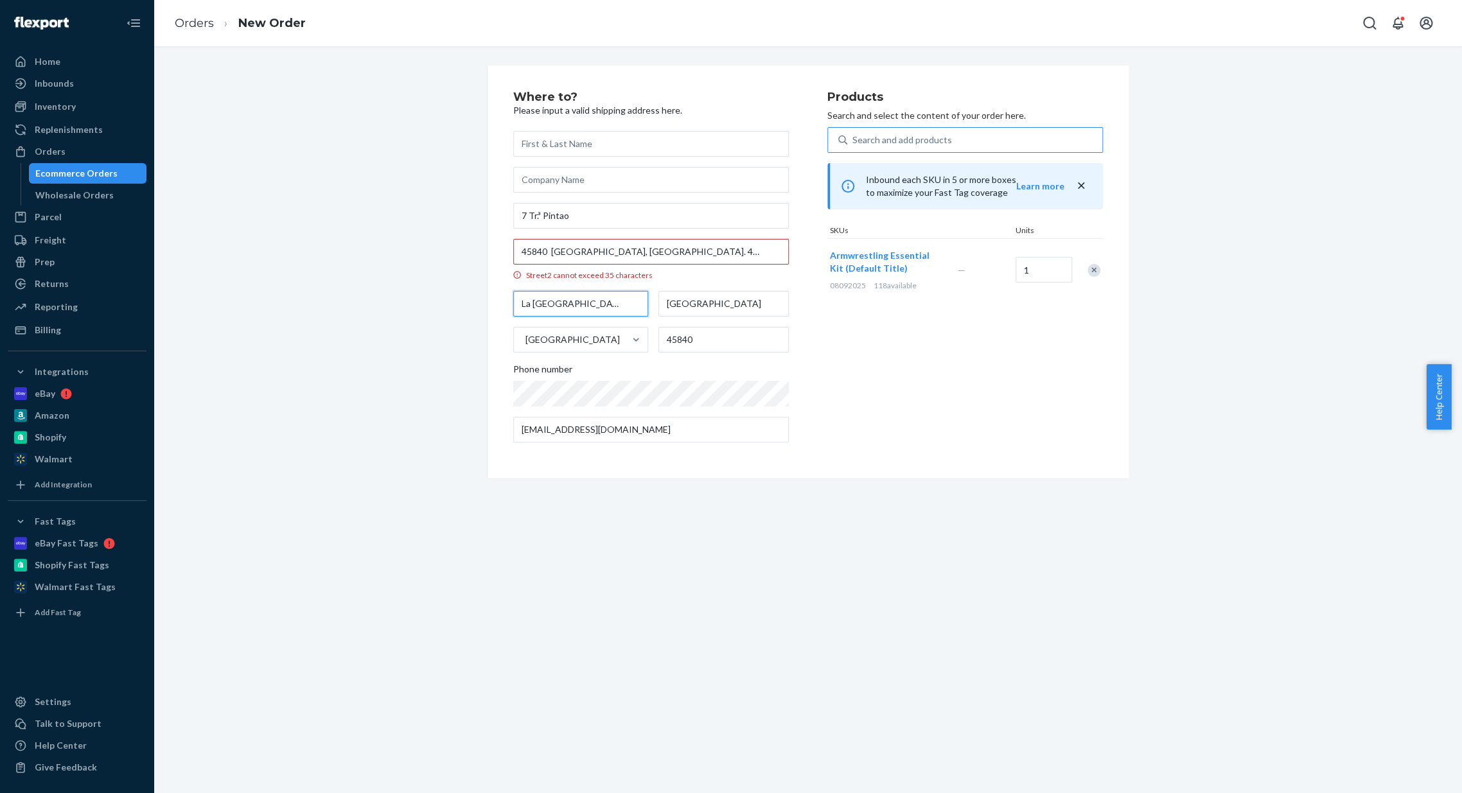
type input "La [GEOGRAPHIC_DATA]"
drag, startPoint x: 543, startPoint y: 253, endPoint x: 457, endPoint y: 253, distance: 86.1
click at [457, 253] on div "Where to? Please input a valid shipping address here. 7 Tr.ª Pintao 45840 [GEOG…" at bounding box center [808, 272] width 1288 height 413
click at [556, 252] on input "45840 [GEOGRAPHIC_DATA], [GEOGRAPHIC_DATA]. 45840 España. 633501546 [EMAIL_ADDR…" at bounding box center [651, 252] width 276 height 26
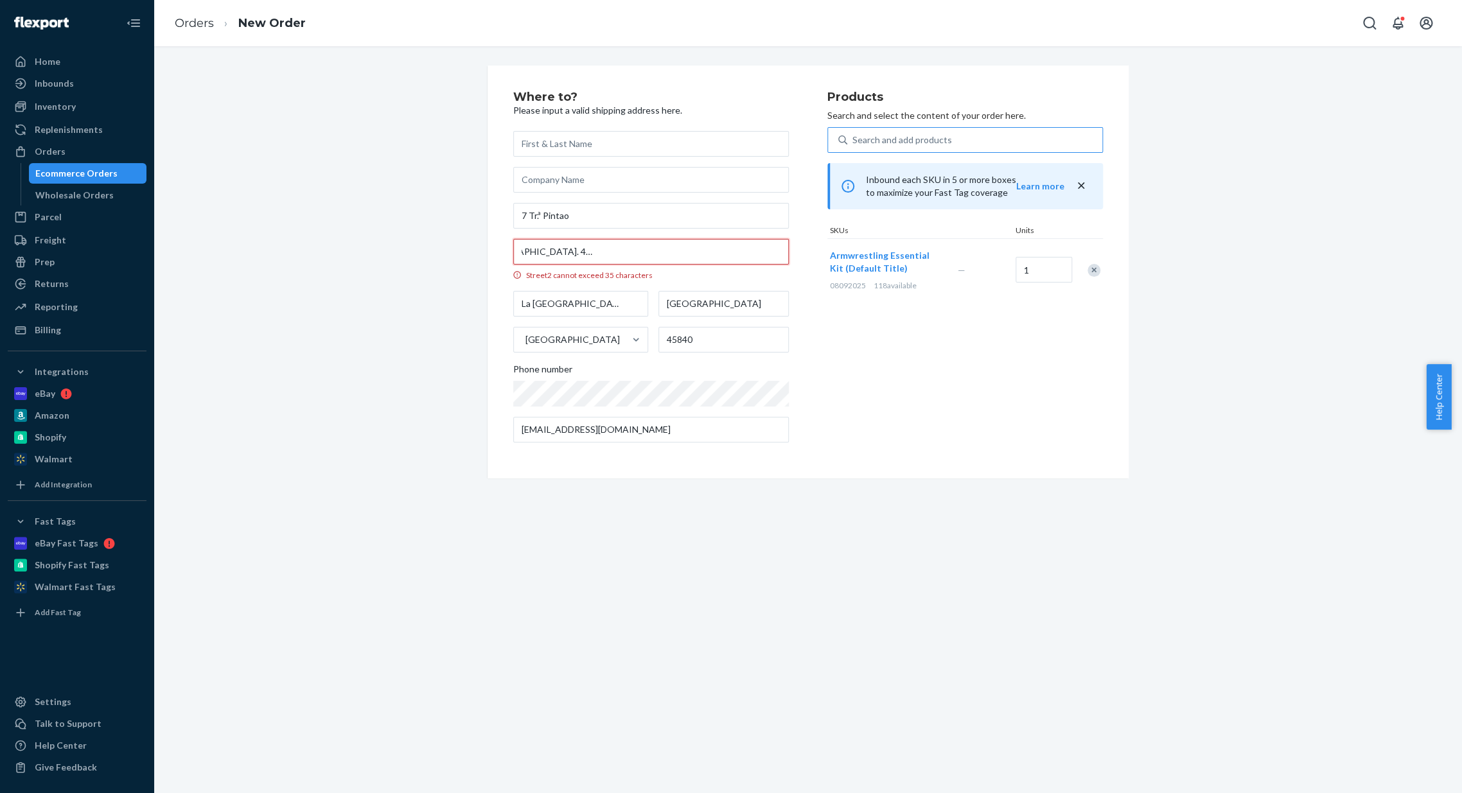
drag, startPoint x: 517, startPoint y: 249, endPoint x: 1197, endPoint y: 194, distance: 682.3
click at [1197, 194] on div "Where to? Please input a valid shipping address here. 7 Tr.ª Pintao 45840 [GEOG…" at bounding box center [808, 272] width 1288 height 413
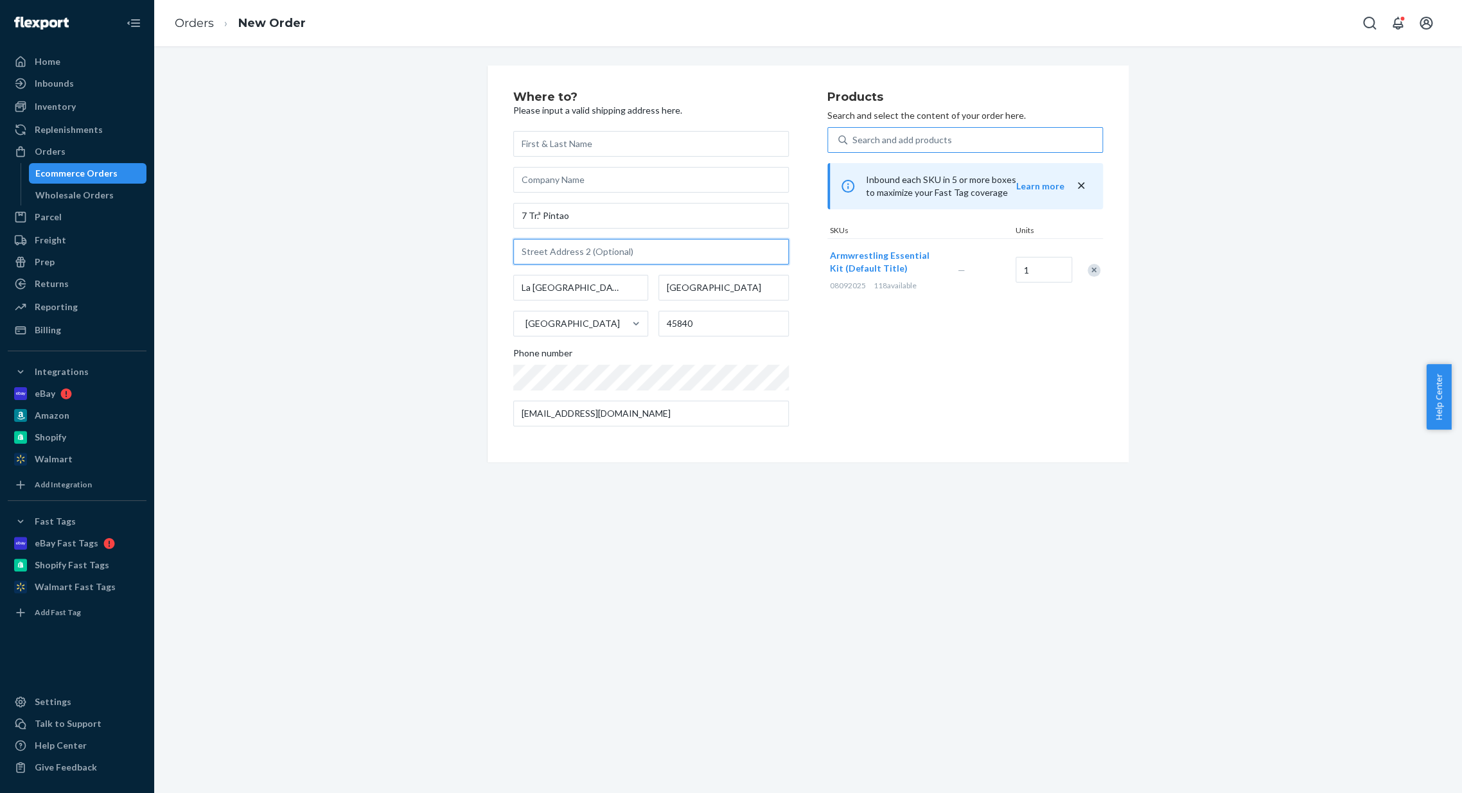
scroll to position [0, 0]
click at [618, 222] on input "7 Tr.ª Pintao" at bounding box center [651, 216] width 276 height 26
drag, startPoint x: 623, startPoint y: 216, endPoint x: 392, endPoint y: 225, distance: 230.7
click at [392, 225] on div "Where to? Please input a valid shipping address here. 7 Tr.ª Pintao [GEOGRAPHIC…" at bounding box center [808, 264] width 1288 height 397
paste input "[STREET_ADDRESS]"
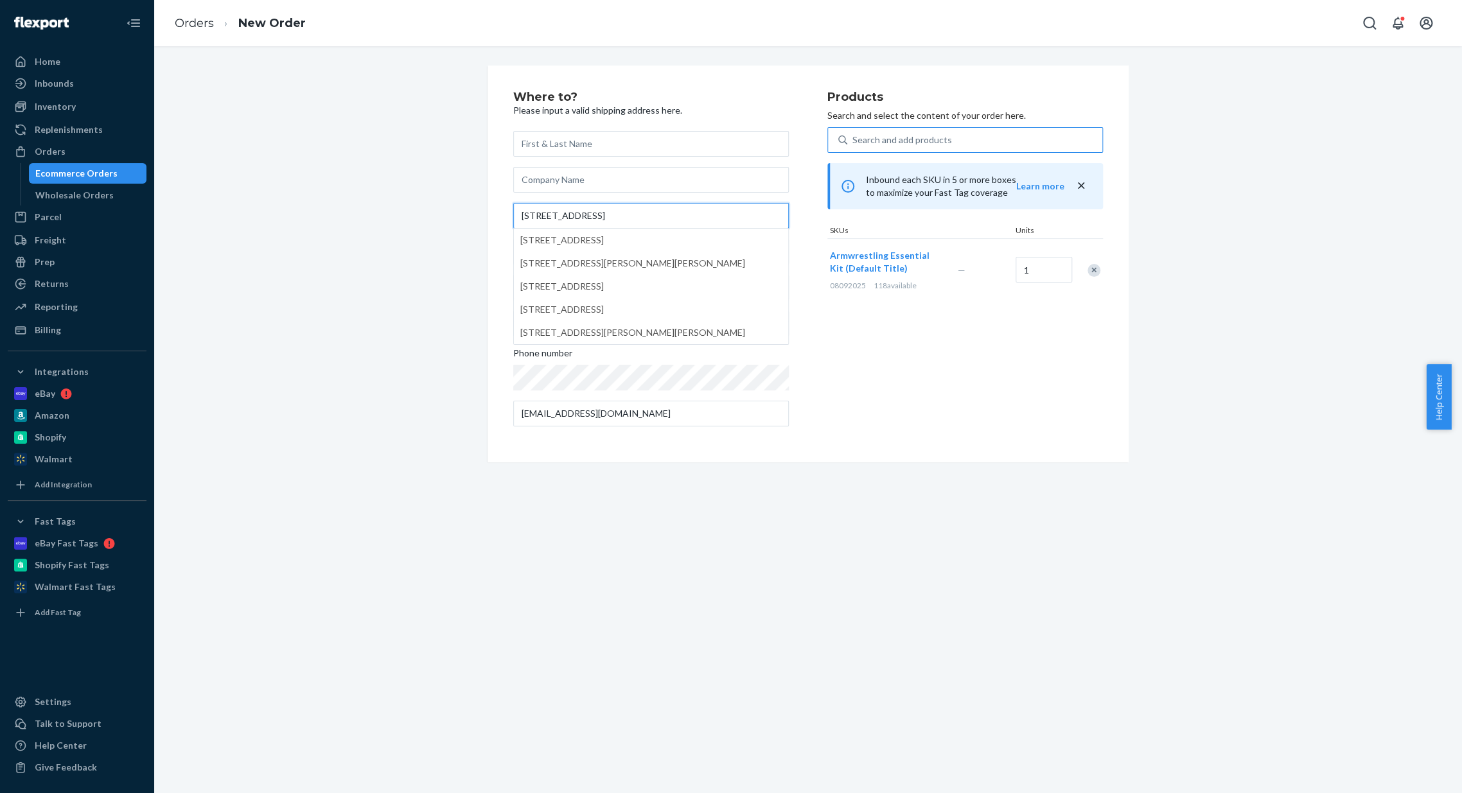
type input "[STREET_ADDRESS]"
click at [939, 517] on div "Where to? Please input a valid shipping address here. [STREET_ADDRESS] [STREET_…" at bounding box center [808, 419] width 1308 height 747
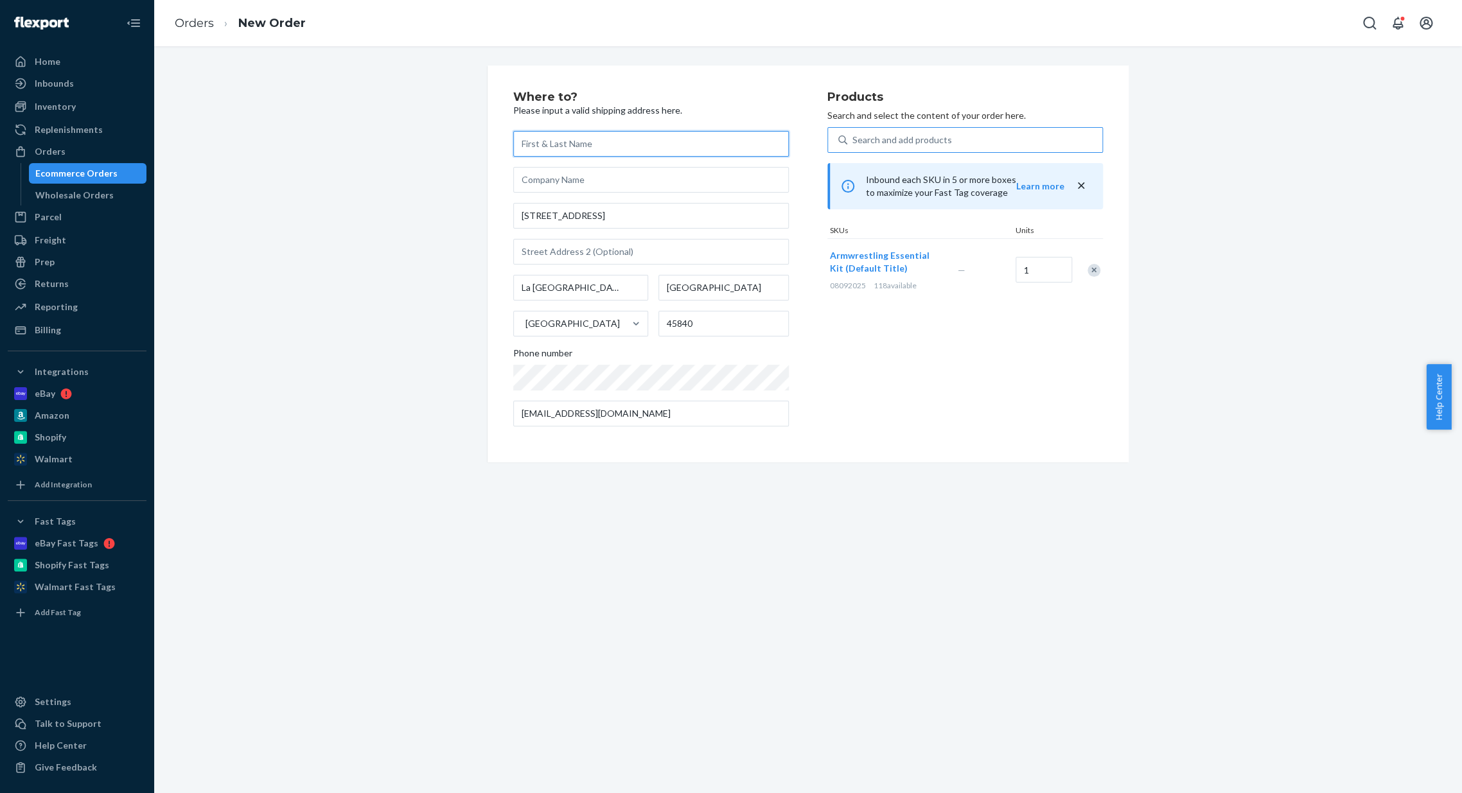
click at [575, 143] on input "text" at bounding box center [651, 144] width 276 height 26
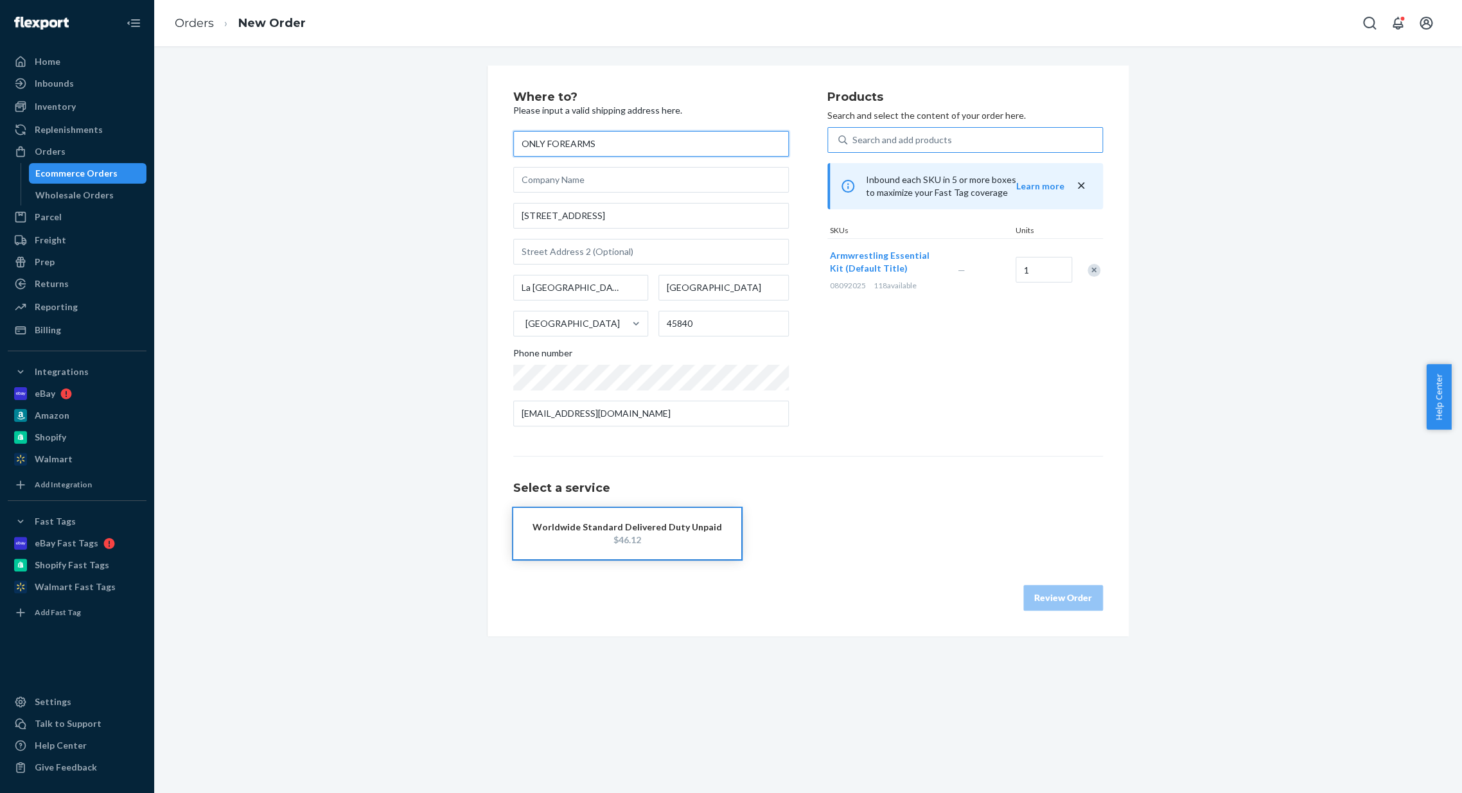
type input "ONLY FOREARMS"
click at [356, 238] on div "Where to? Please input a valid shipping address here. ONLY FOREARMS [STREET_ADD…" at bounding box center [808, 351] width 1288 height 571
click at [907, 358] on div "Products Search and select the content of your order here. Search and add produ…" at bounding box center [965, 264] width 276 height 346
click at [638, 187] on input "text" at bounding box center [651, 180] width 276 height 26
click at [451, 219] on div "Where to? Please input a valid shipping address here. ONLY FOREARMS [STREET_ADD…" at bounding box center [808, 351] width 1288 height 571
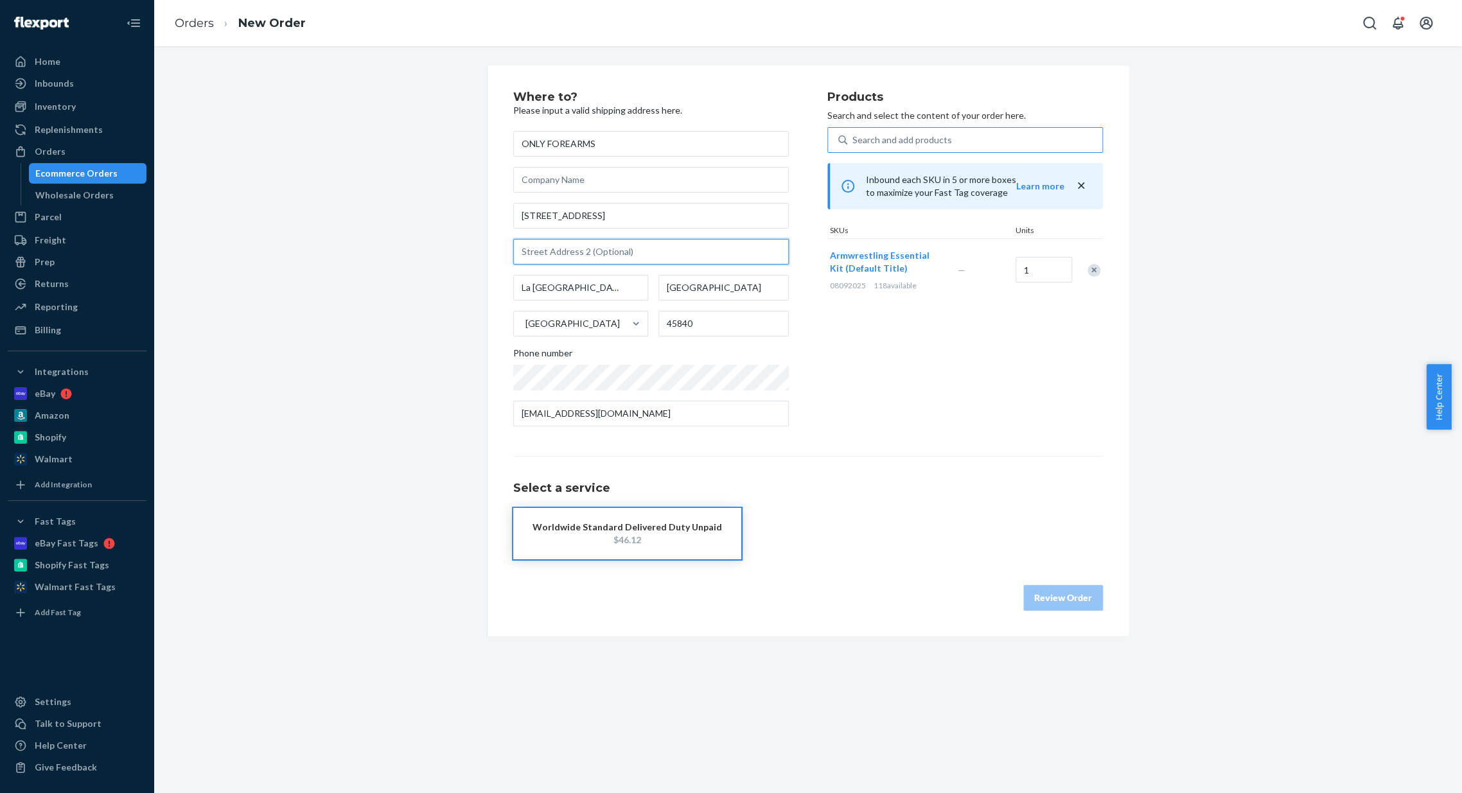
click at [577, 250] on input "text" at bounding box center [651, 252] width 276 height 26
click at [555, 279] on input "La [GEOGRAPHIC_DATA]" at bounding box center [580, 288] width 135 height 26
click at [742, 288] on div "[GEOGRAPHIC_DATA]" at bounding box center [723, 288] width 130 height 26
click at [742, 288] on input "[GEOGRAPHIC_DATA]" at bounding box center [723, 288] width 130 height 26
click at [704, 329] on input "45840" at bounding box center [723, 324] width 130 height 26
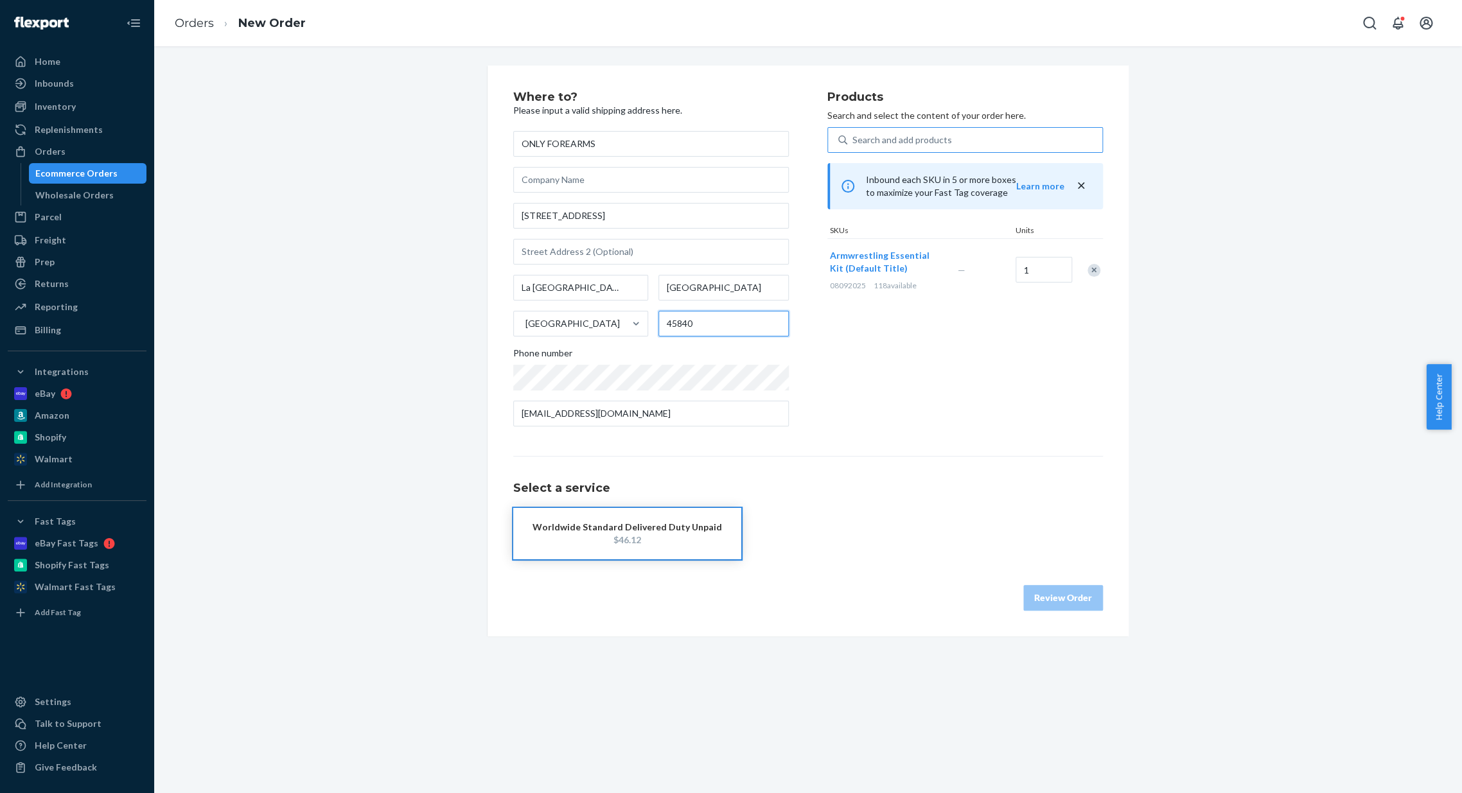
type input "45840"
click at [704, 319] on input "45840" at bounding box center [723, 324] width 130 height 26
click at [554, 328] on div "[GEOGRAPHIC_DATA]" at bounding box center [569, 324] width 110 height 26
click at [525, 328] on input "[GEOGRAPHIC_DATA]" at bounding box center [524, 323] width 1 height 13
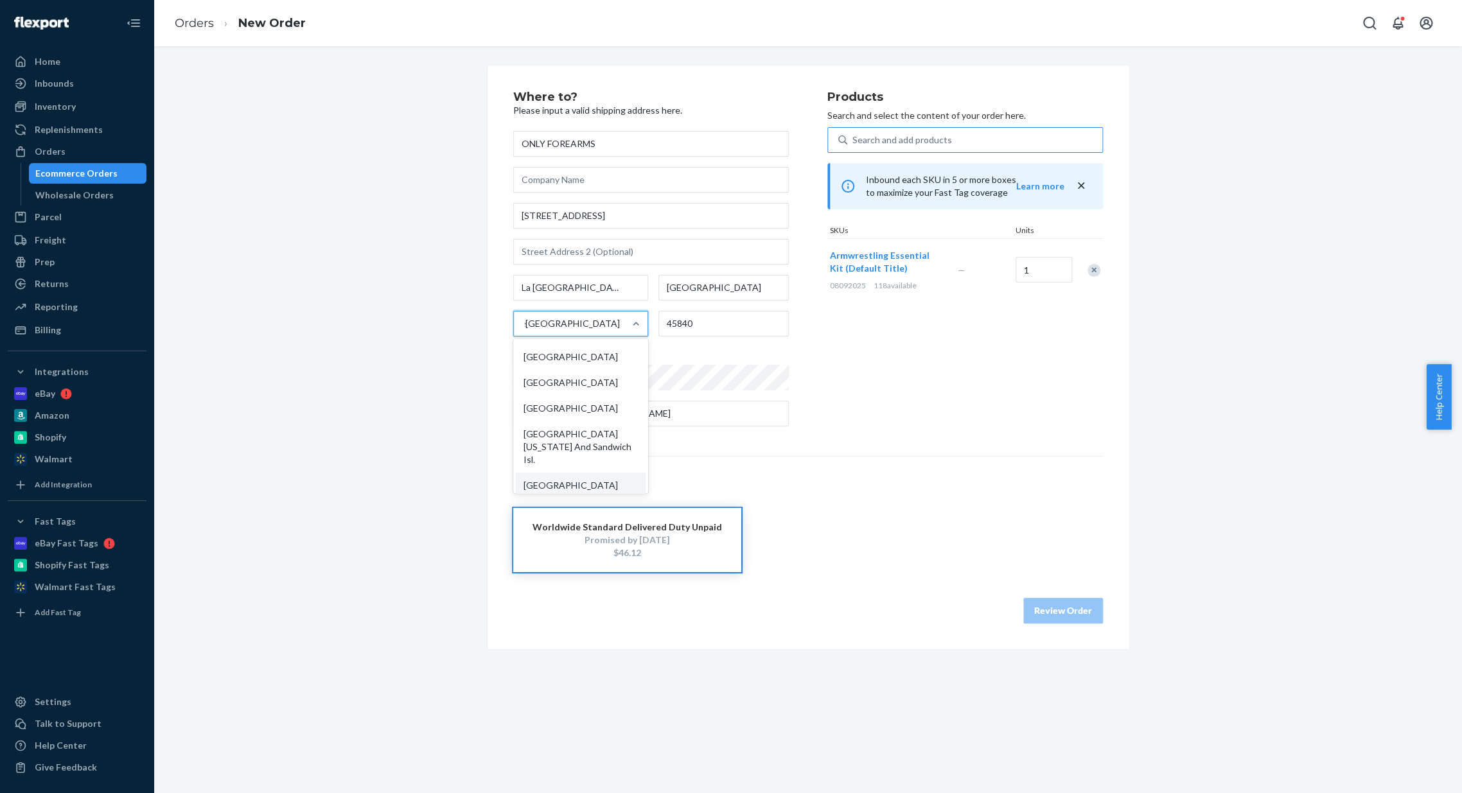
scroll to position [2117, 0]
type input "spa"
click at [613, 282] on input "La [GEOGRAPHIC_DATA]" at bounding box center [580, 288] width 135 height 26
click at [741, 277] on input "[GEOGRAPHIC_DATA]" at bounding box center [723, 288] width 130 height 26
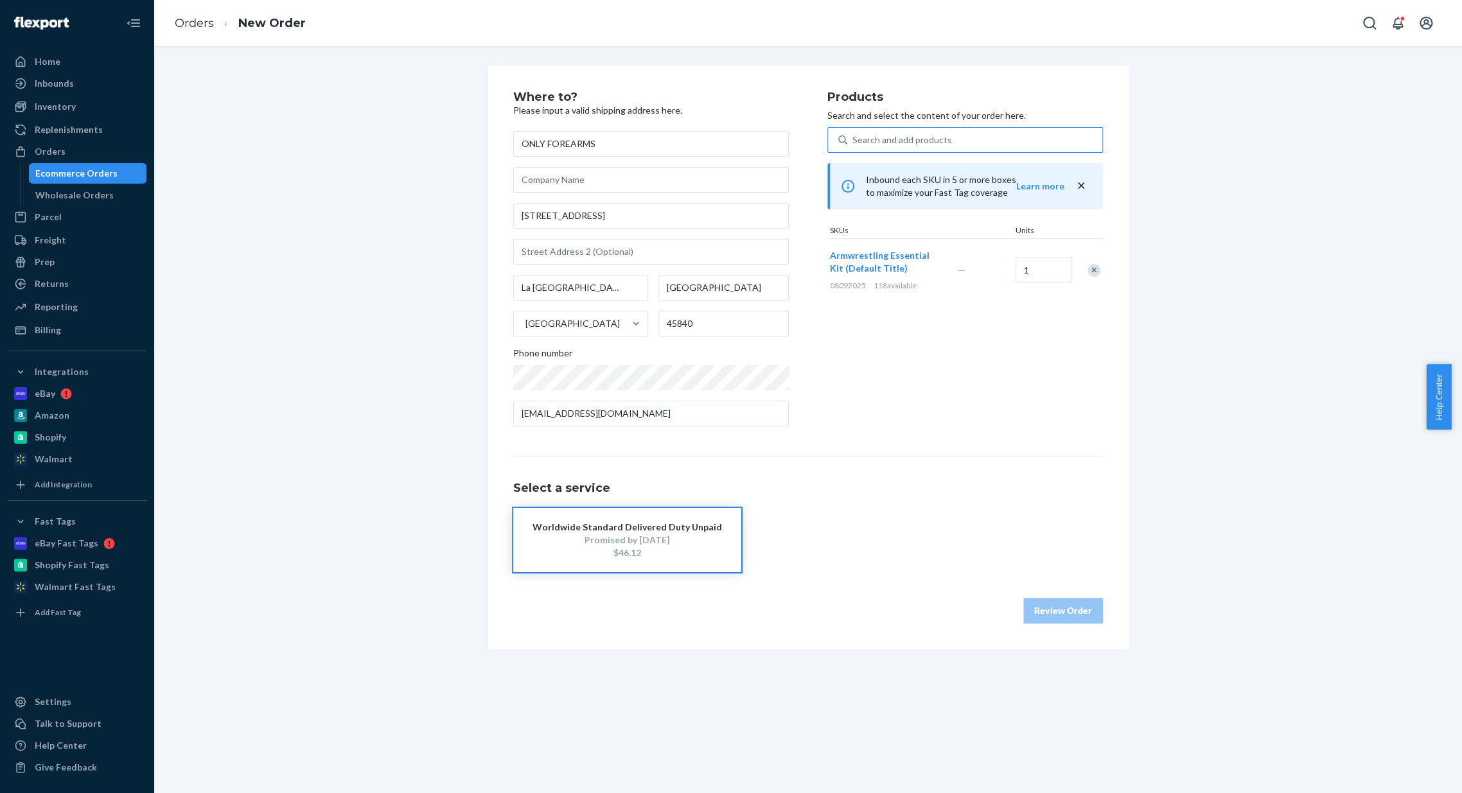
click at [640, 516] on button "Worldwide Standard Delivered Duty Unpaid Promised by [DATE] $46.12" at bounding box center [627, 540] width 228 height 64
click at [1037, 602] on button "Review Order" at bounding box center [1063, 611] width 80 height 26
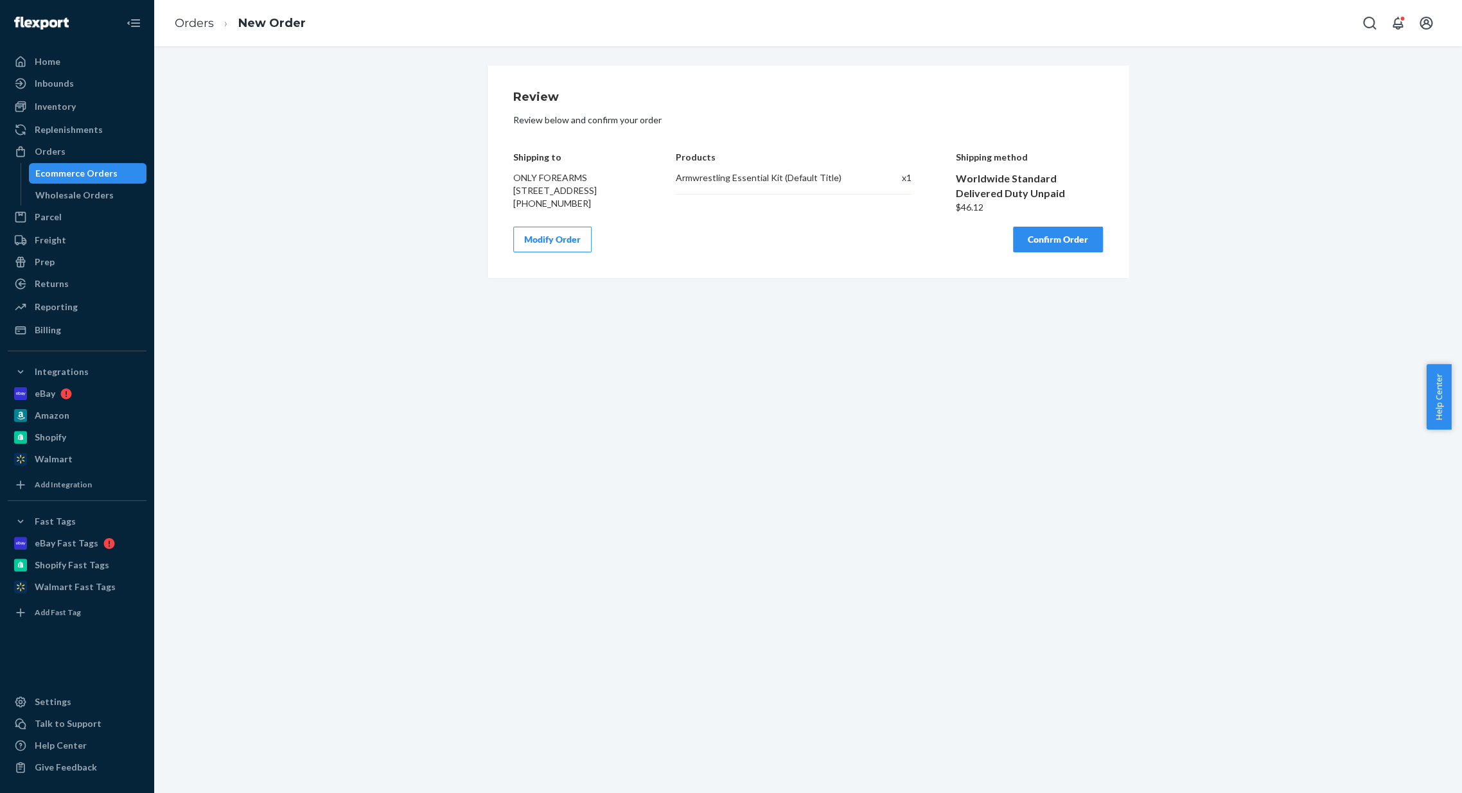
click at [1057, 252] on button "Confirm Order" at bounding box center [1058, 240] width 90 height 26
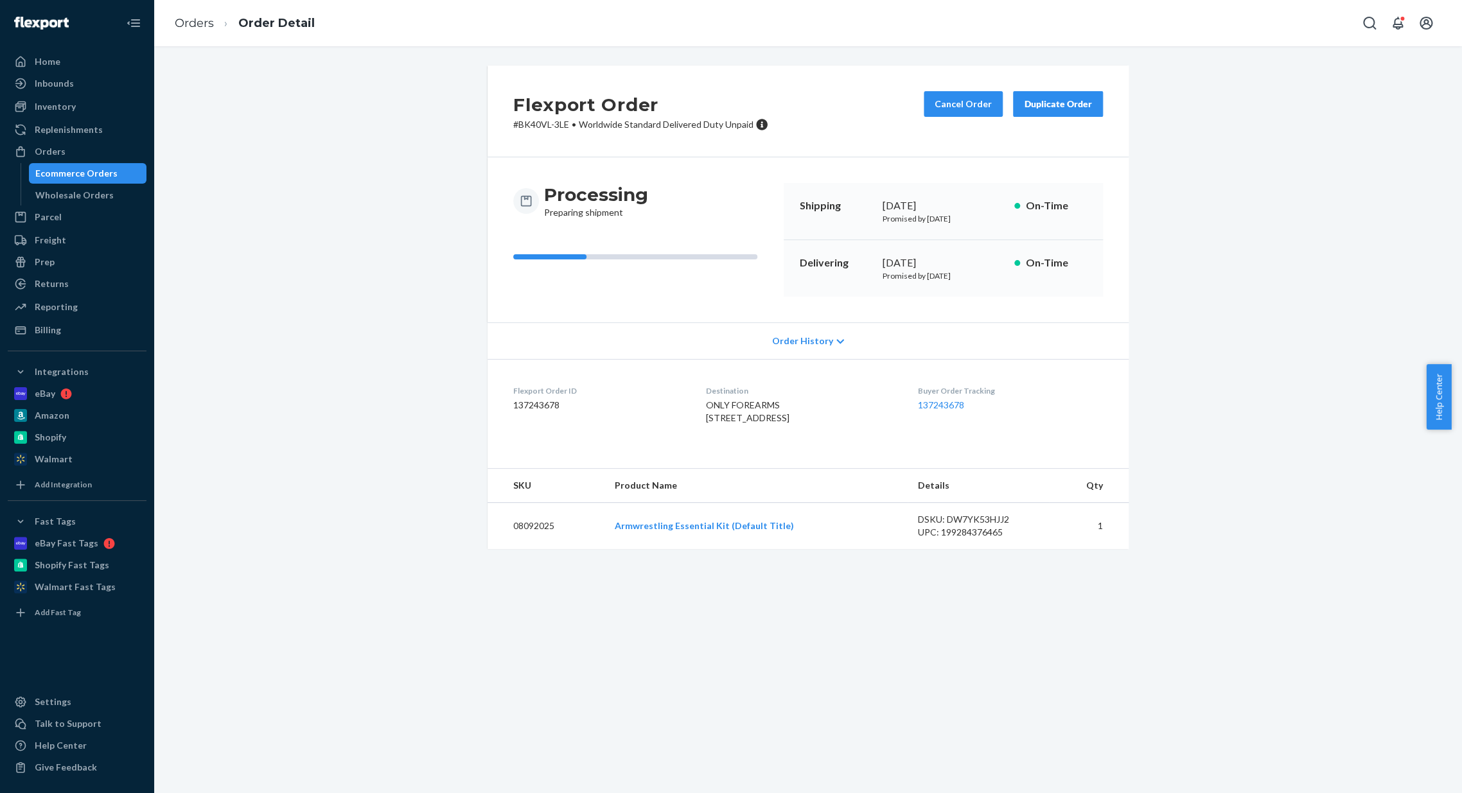
drag, startPoint x: 1042, startPoint y: 12, endPoint x: 1080, endPoint y: 527, distance: 517.0
click at [1080, 503] on th "Qty" at bounding box center [1089, 486] width 80 height 34
click at [110, 177] on div "Ecommerce Orders" at bounding box center [76, 173] width 82 height 13
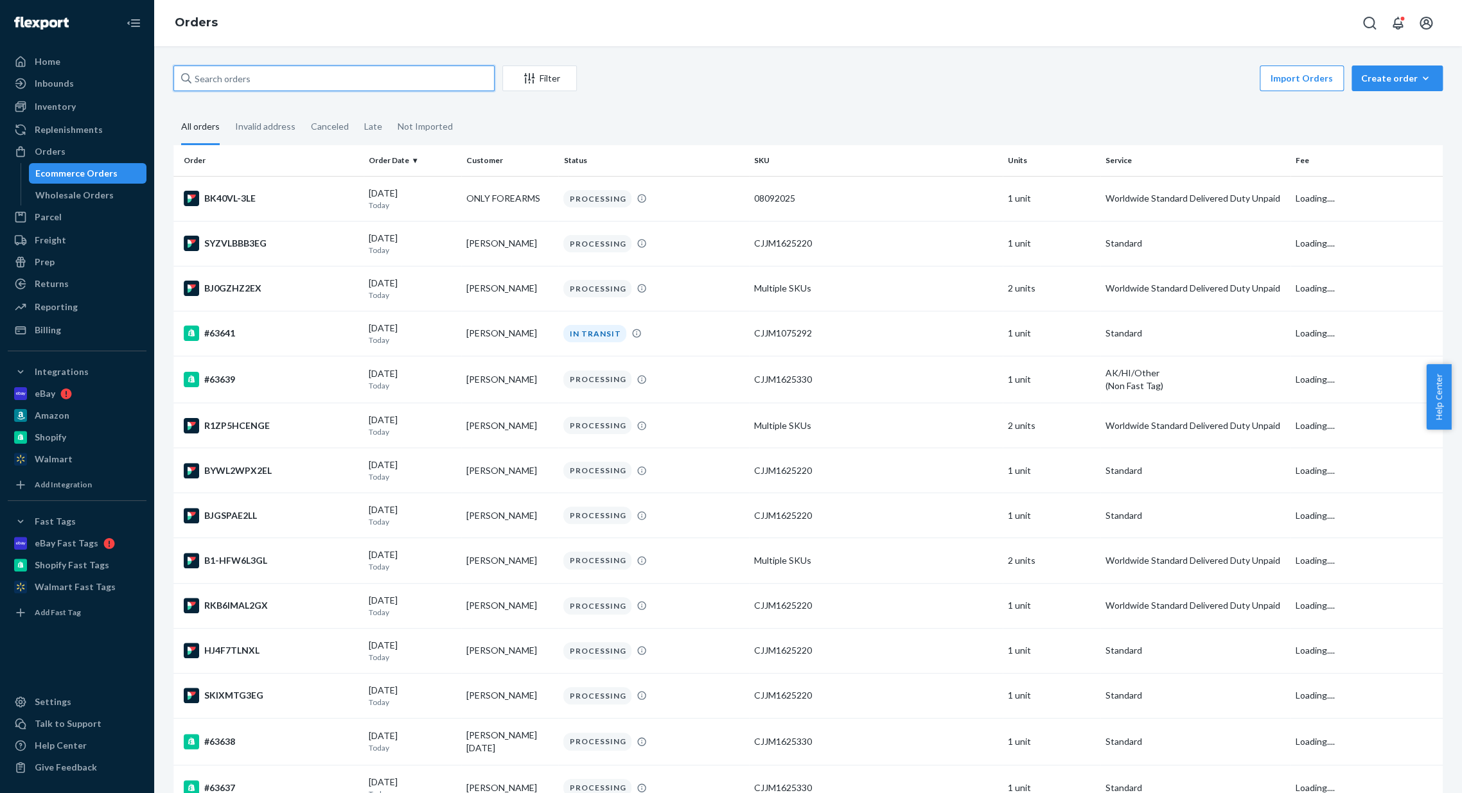
click at [304, 80] on input "text" at bounding box center [333, 79] width 321 height 26
type input "E"
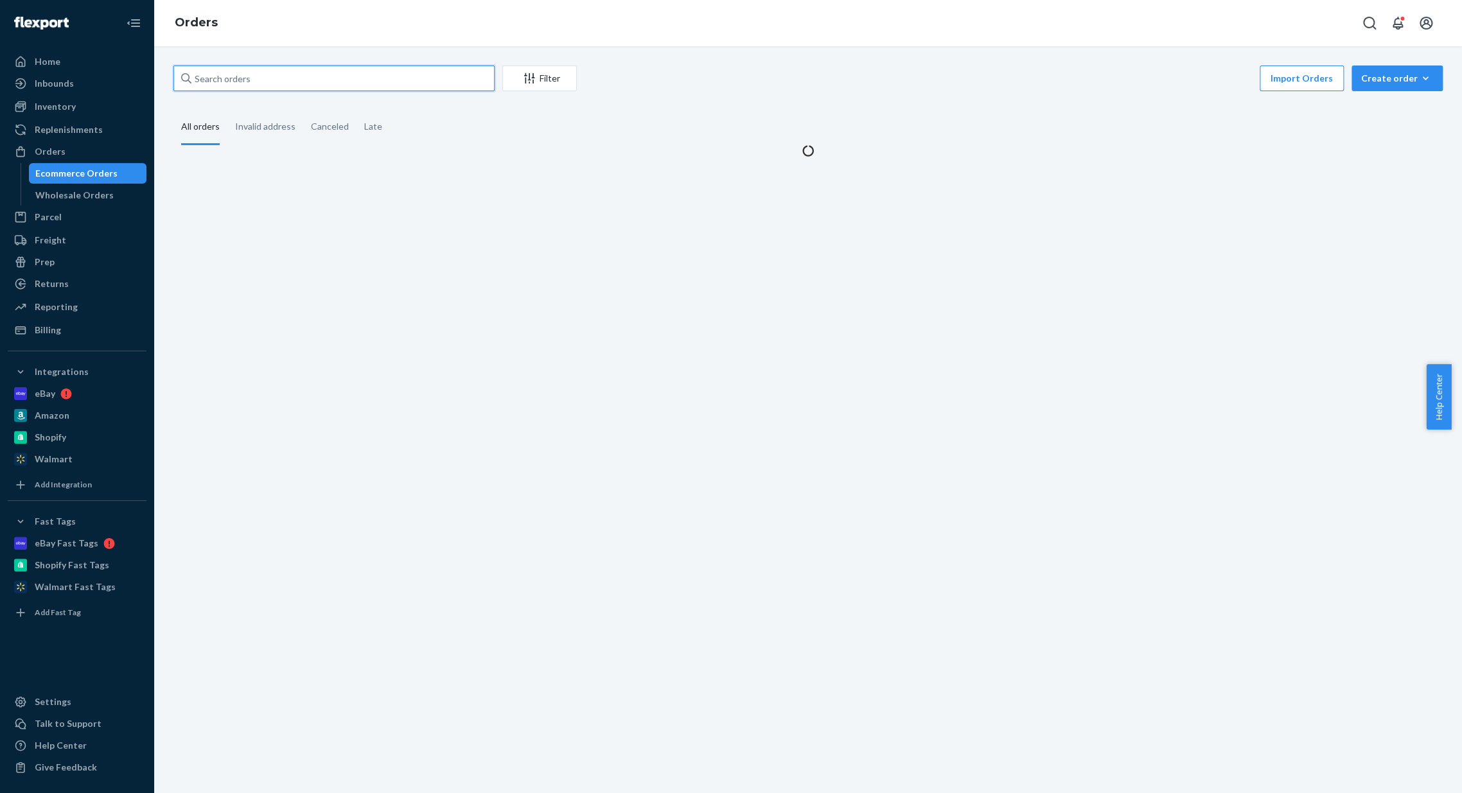
type input "V"
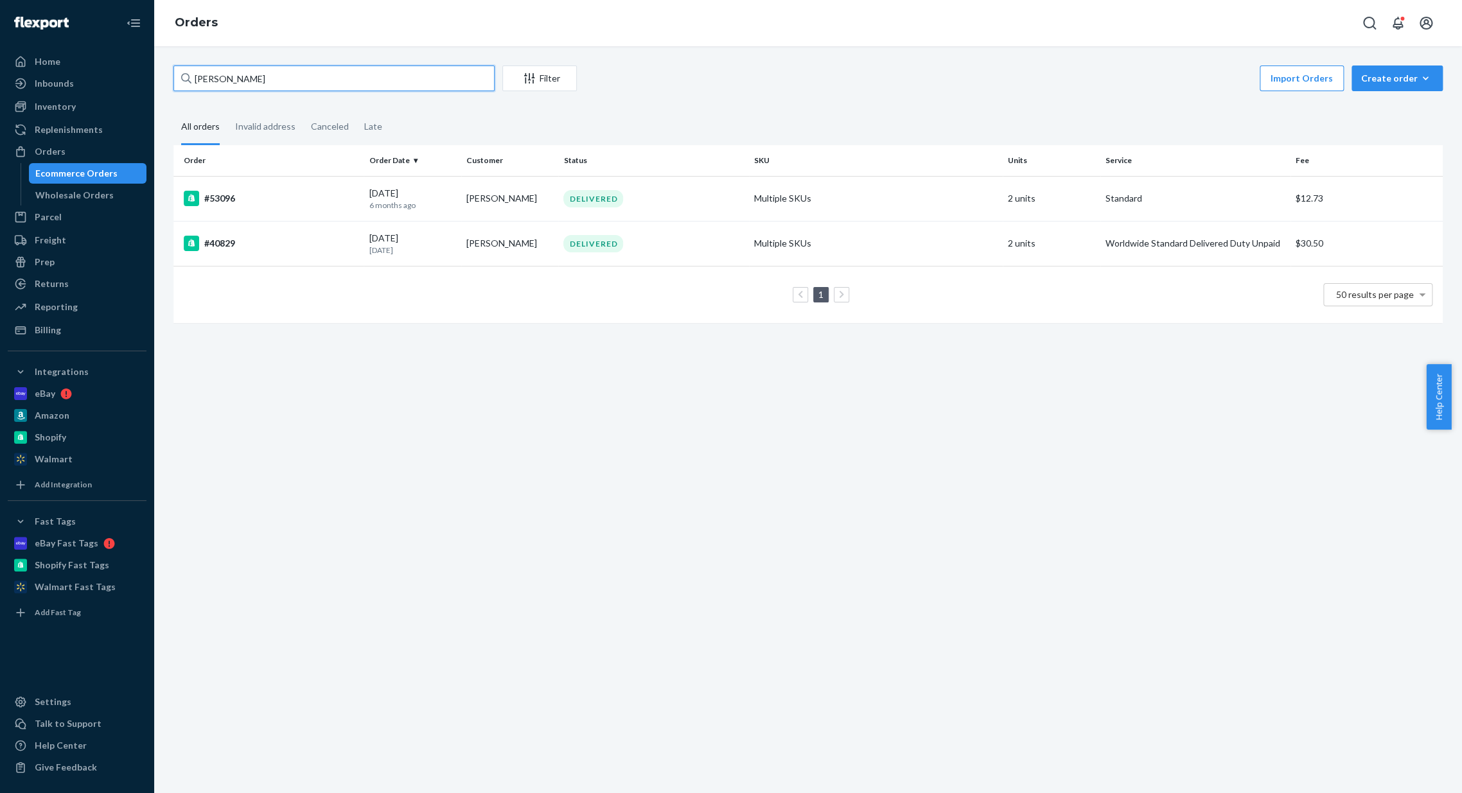
type input "[PERSON_NAME]"
